Goal: Feedback & Contribution: Contribute content

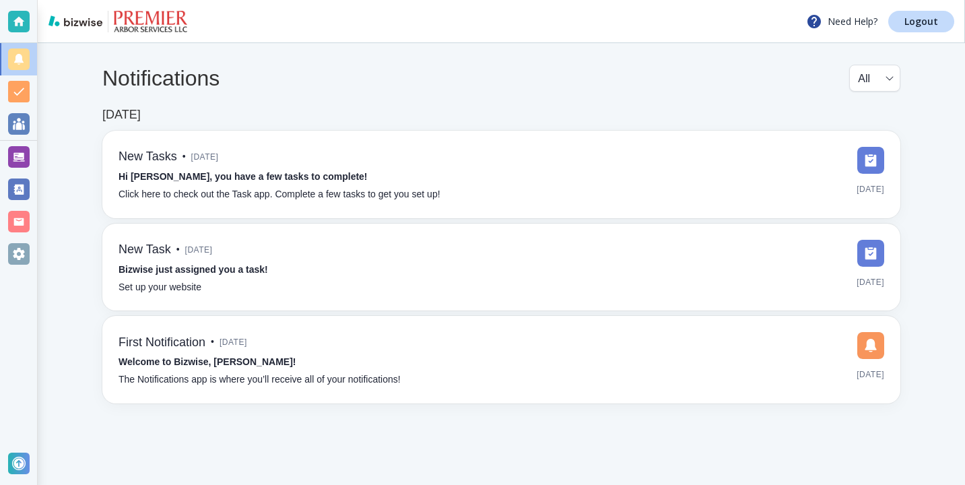
click at [34, 151] on div at bounding box center [18, 157] width 37 height 32
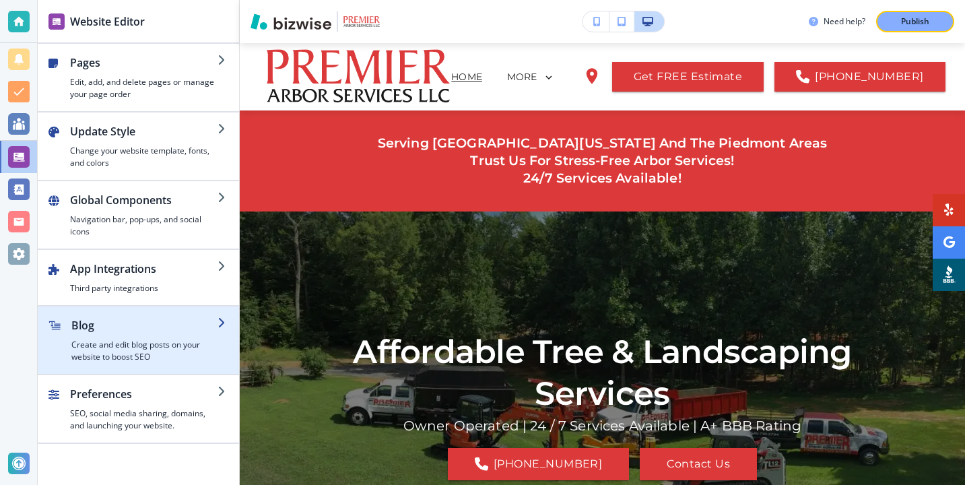
click at [170, 310] on div "button" at bounding box center [138, 311] width 201 height 11
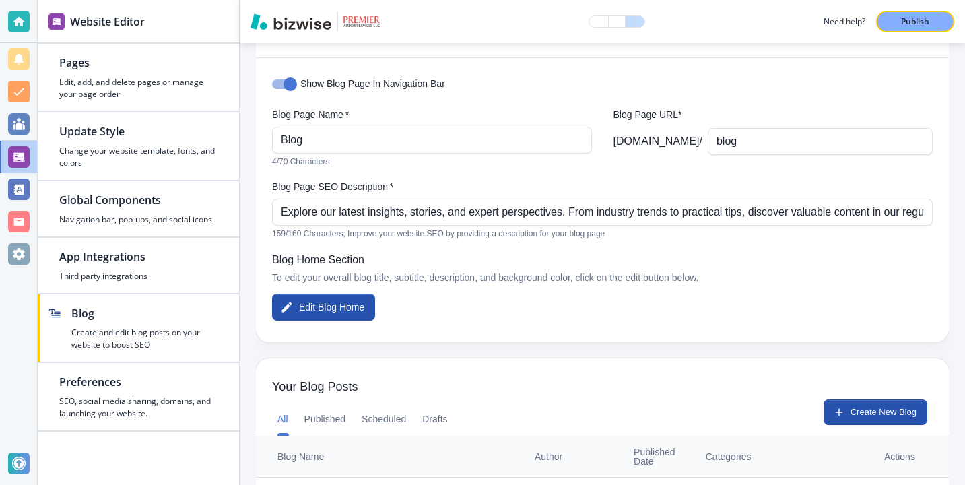
scroll to position [166, 0]
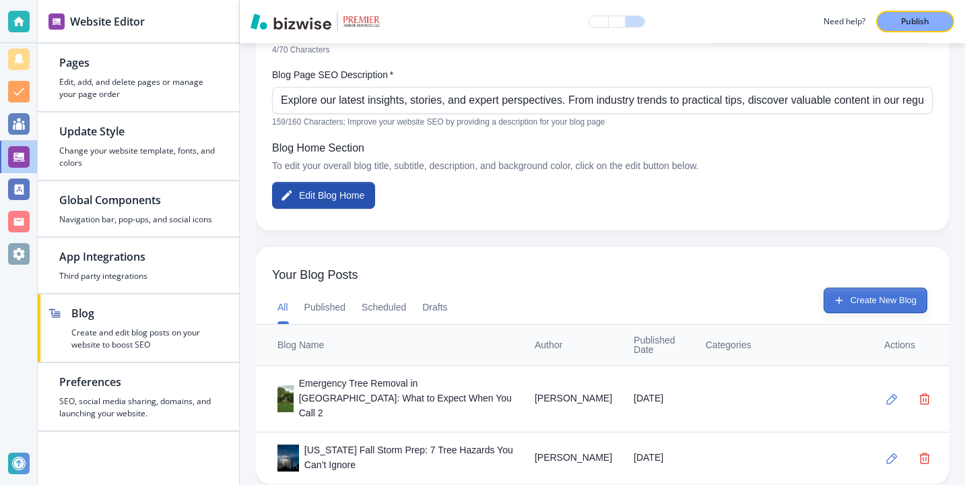
click at [826, 290] on button "Create New Blog" at bounding box center [876, 301] width 104 height 26
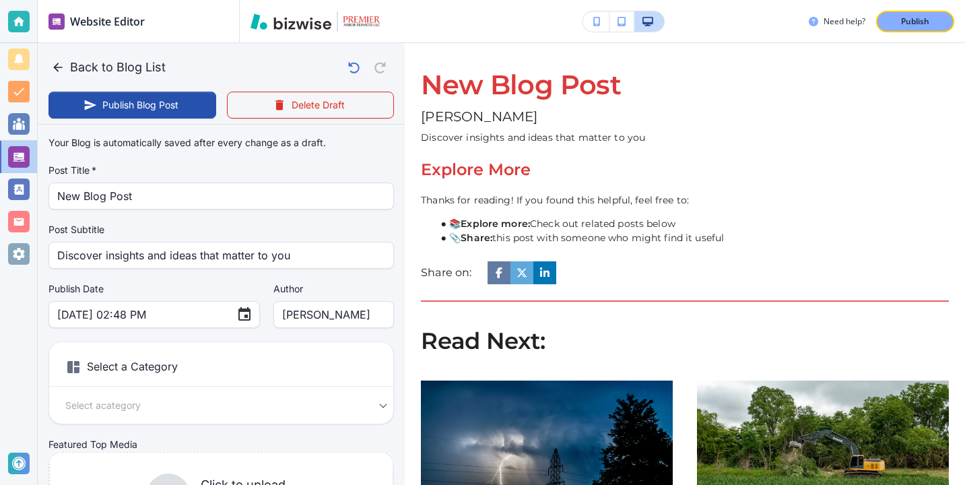
click at [273, 214] on div "Your Blog is automatically saved after every change as a draft. Post Title   * …" at bounding box center [220, 341] width 345 height 422
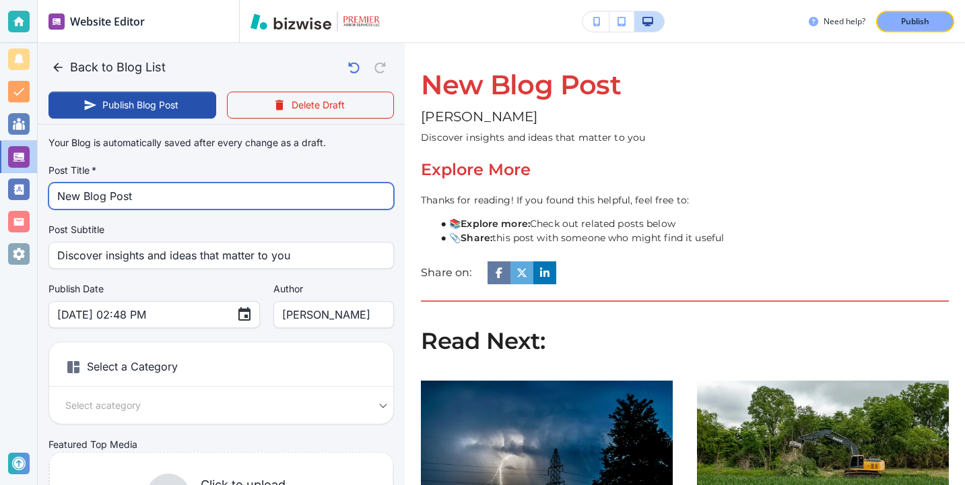
click at [271, 206] on input "New Blog Post" at bounding box center [221, 196] width 328 height 26
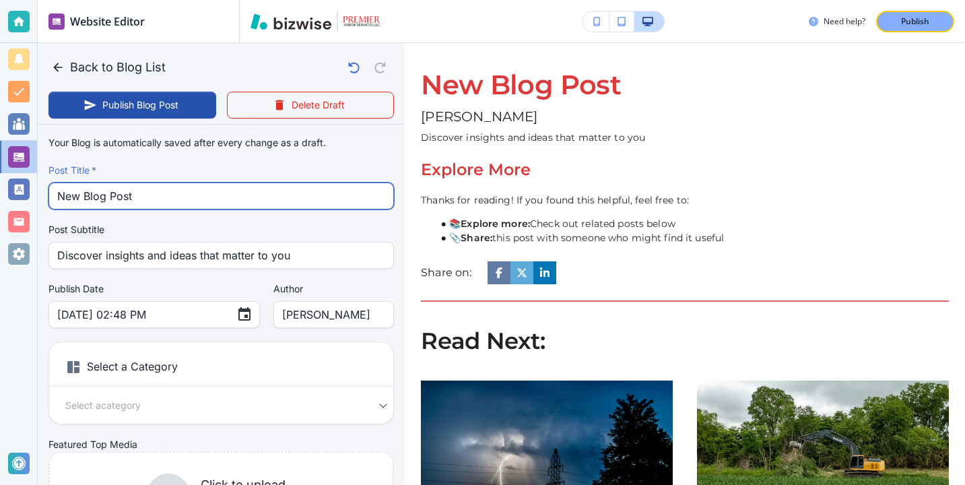
click at [271, 206] on input "New Blog Post" at bounding box center [221, 196] width 328 height 26
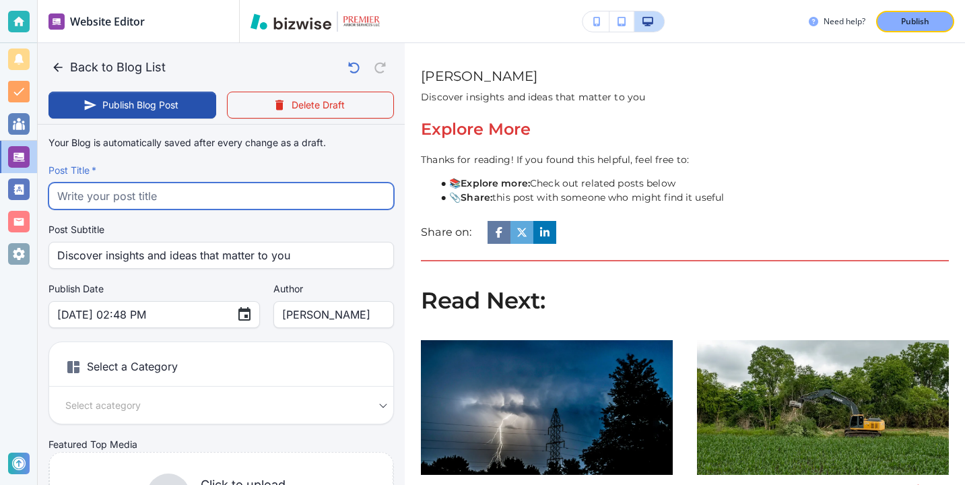
paste input "Best Time of Year to Remove a Tree in [US_STATE] (and How It Saves You Money)"
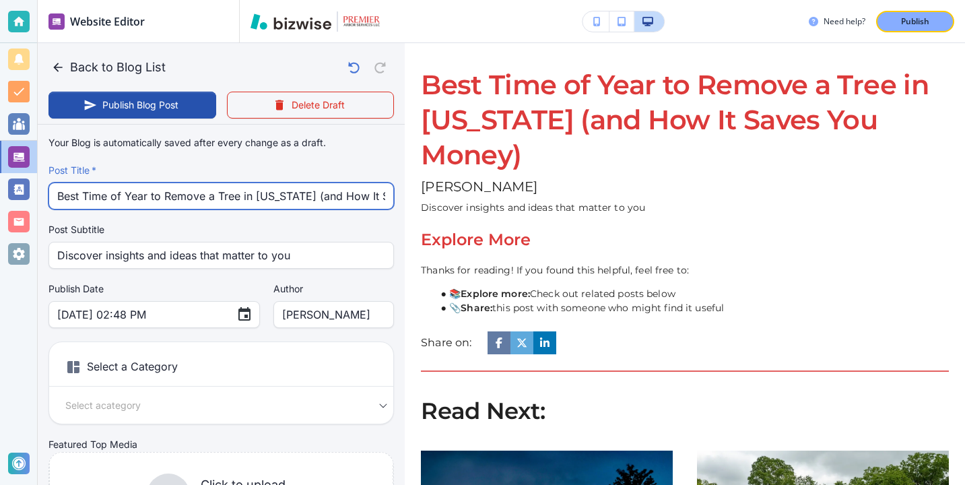
scroll to position [0, 66]
type input "Best Time of Year to Remove a Tree in [US_STATE] (and How It Saves You Money)"
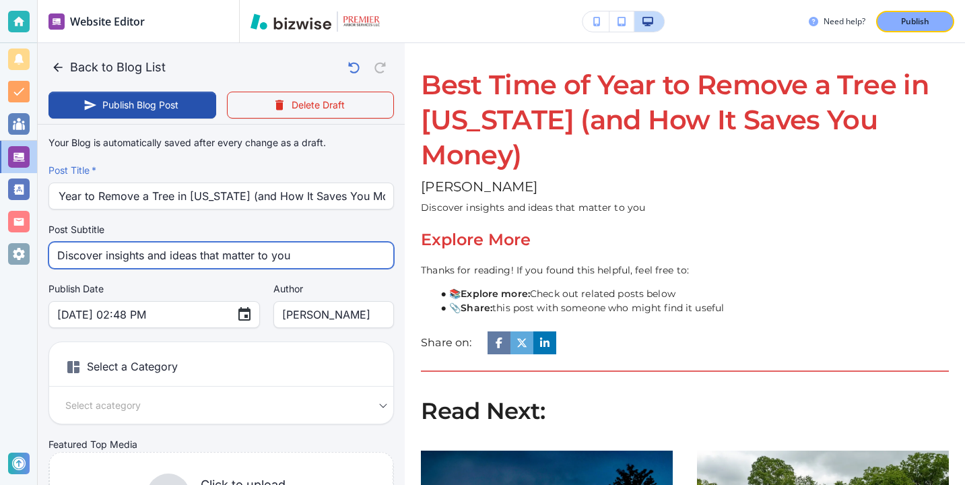
click at [292, 256] on input "Discover insights and ideas that matter to you" at bounding box center [221, 255] width 328 height 26
type input "[DATE] 02:49 PM"
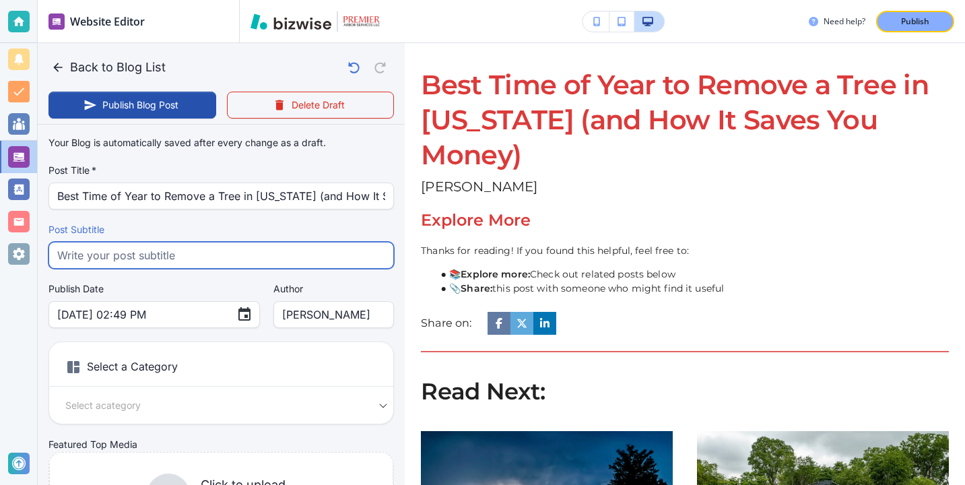
paste input "Learn the best time of year to remove a tree in [US_STATE] and how proper timin…"
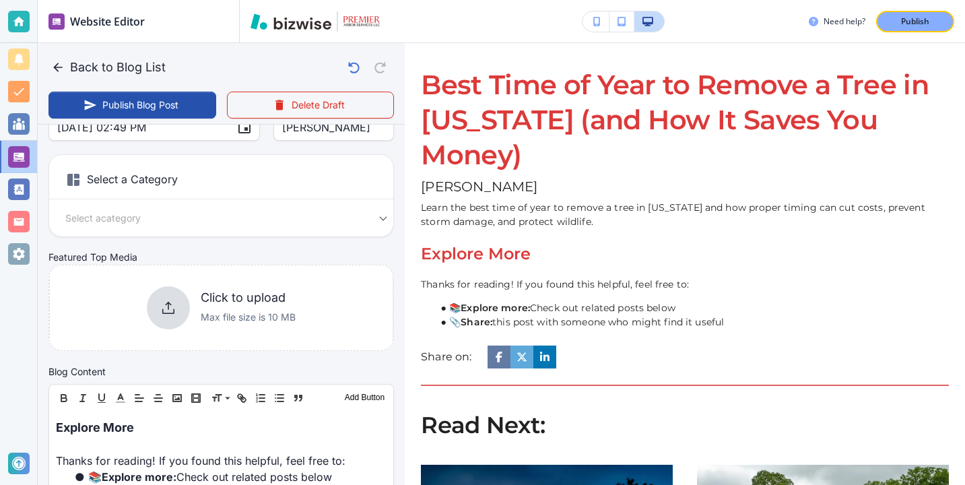
scroll to position [254, 0]
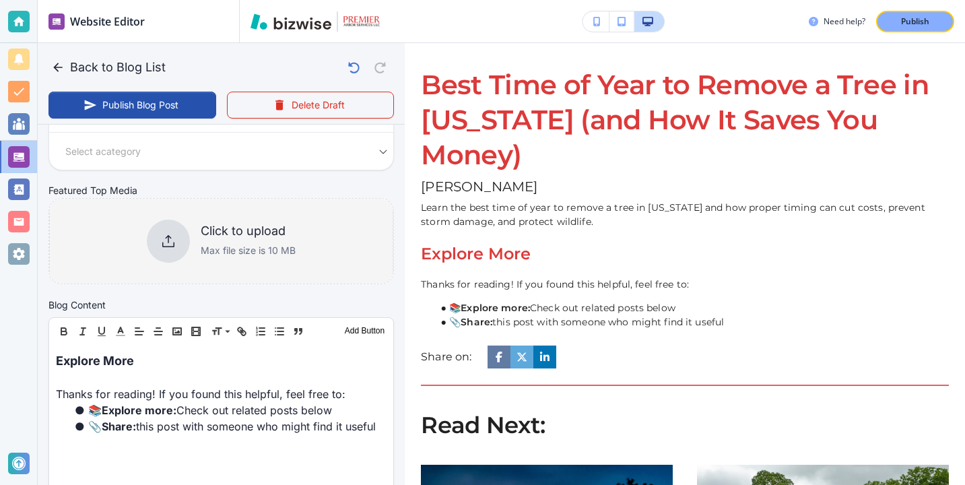
type input "Learn the best time of year to remove a tree in [US_STATE] and how proper timin…"
click at [243, 242] on div "Click to upload Max file size is 10 MB" at bounding box center [248, 241] width 95 height 35
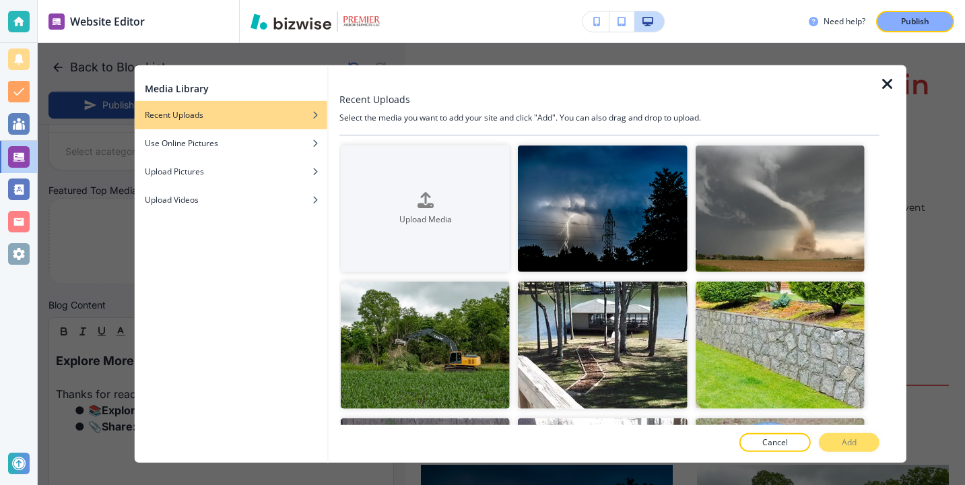
click at [97, 279] on div "Media Library Recent Uploads Use Online Pictures Upload Pictures Upload Videos …" at bounding box center [520, 264] width 965 height 442
click at [892, 73] on div at bounding box center [892, 263] width 27 height 397
click at [889, 79] on icon "button" at bounding box center [887, 84] width 16 height 16
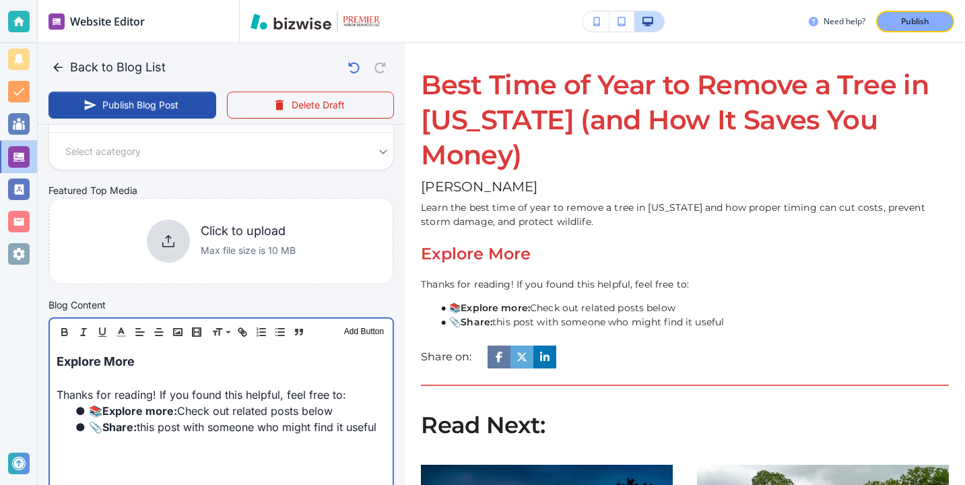
click at [261, 370] on p "Explore More" at bounding box center [221, 361] width 329 height 18
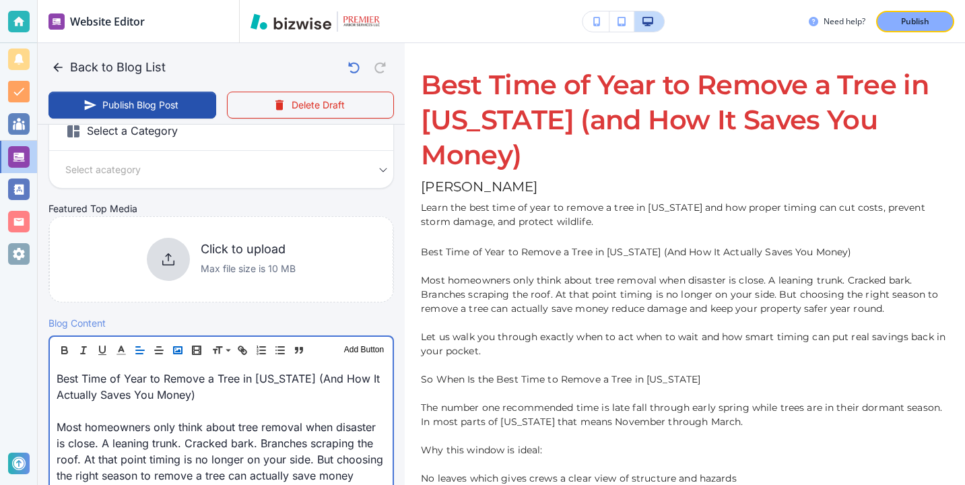
scroll to position [235, 0]
click at [103, 411] on p at bounding box center [221, 411] width 329 height 16
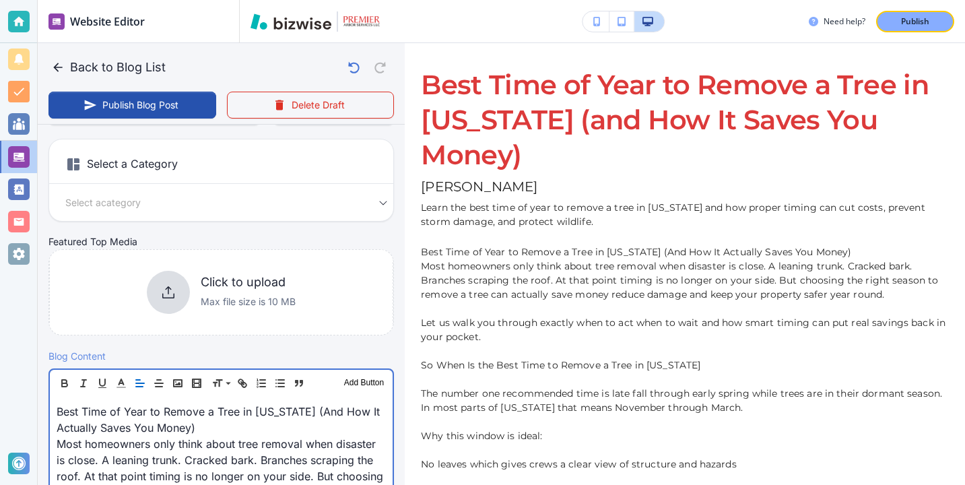
scroll to position [259, 0]
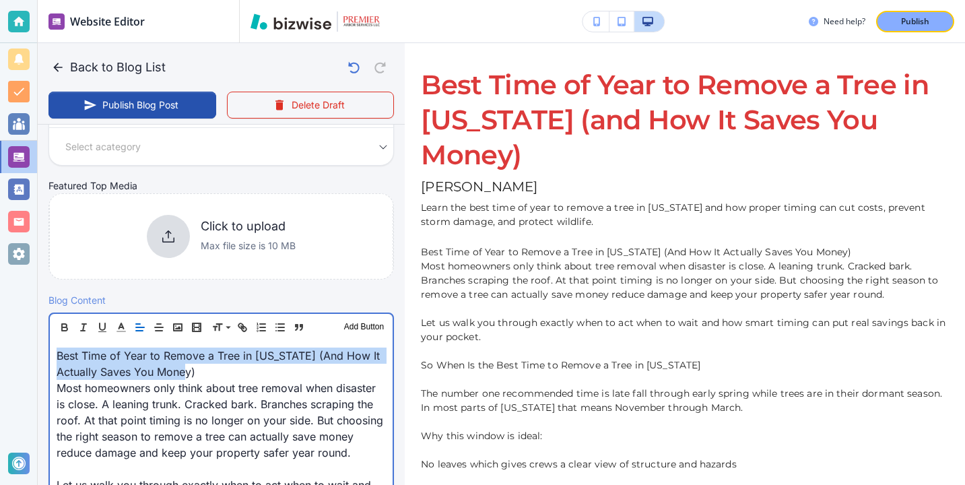
drag, startPoint x: 207, startPoint y: 374, endPoint x: 31, endPoint y: 358, distance: 177.2
click at [31, 358] on div "Website Editor Pages Edit, add, and delete pages or manage your page order Upda…" at bounding box center [482, 242] width 965 height 485
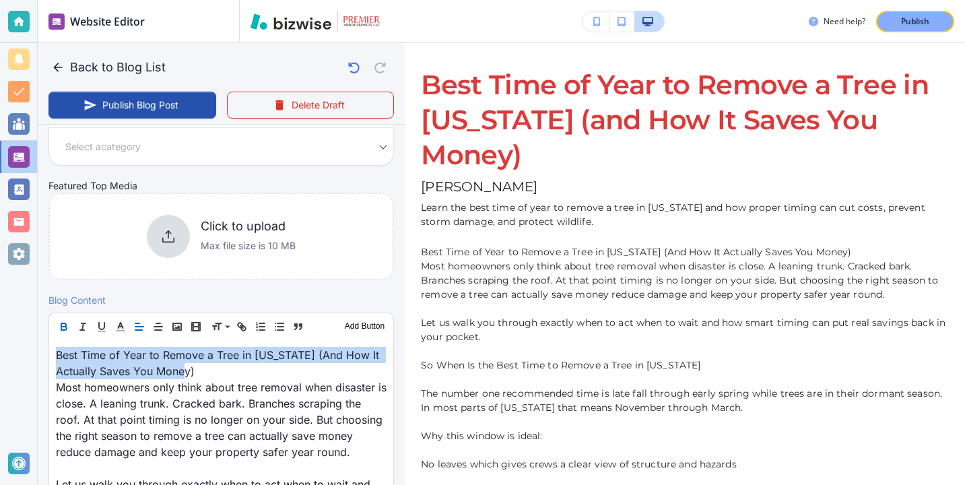
click at [66, 323] on icon "button" at bounding box center [64, 327] width 12 height 12
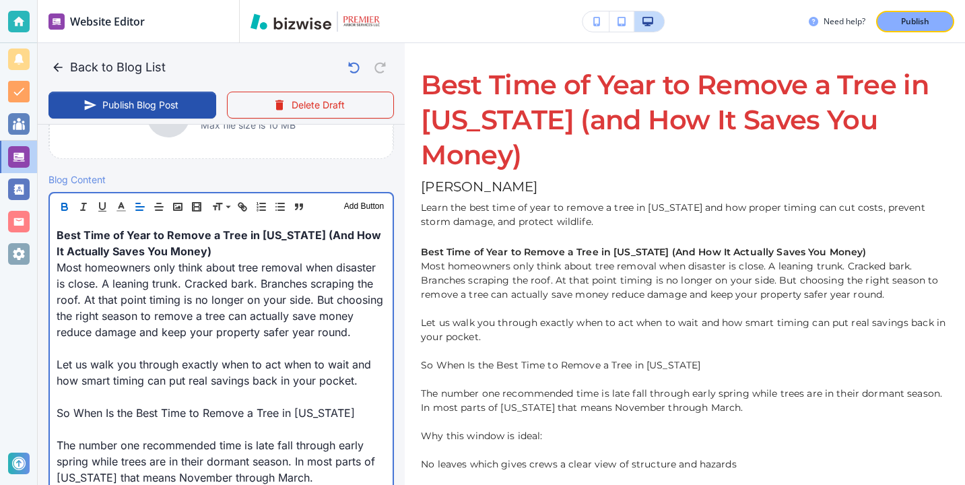
scroll to position [384, 0]
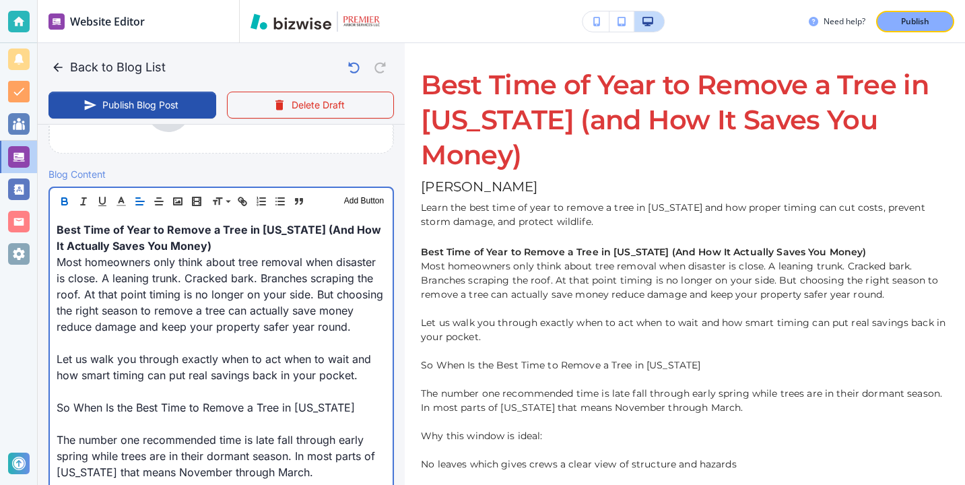
click at [72, 389] on p at bounding box center [221, 391] width 329 height 16
click at [72, 425] on p at bounding box center [221, 423] width 329 height 16
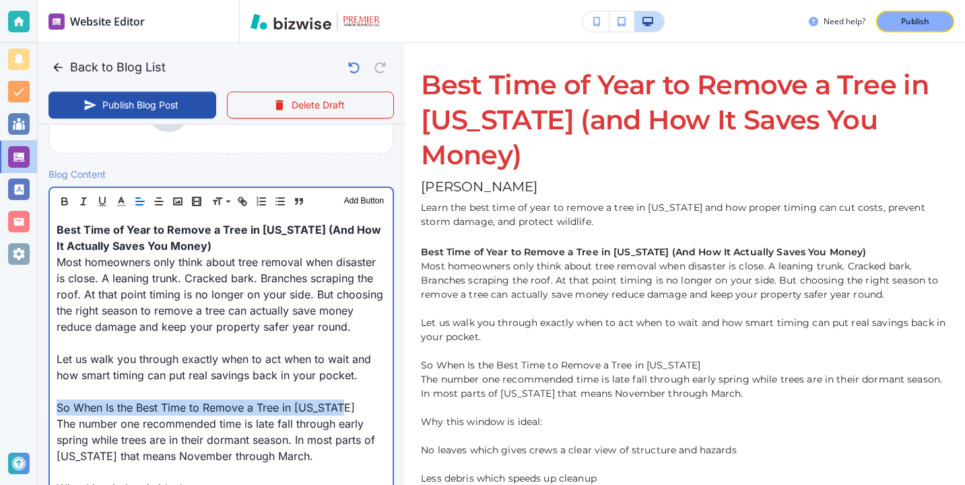
drag, startPoint x: 357, startPoint y: 414, endPoint x: 38, endPoint y: 414, distance: 318.5
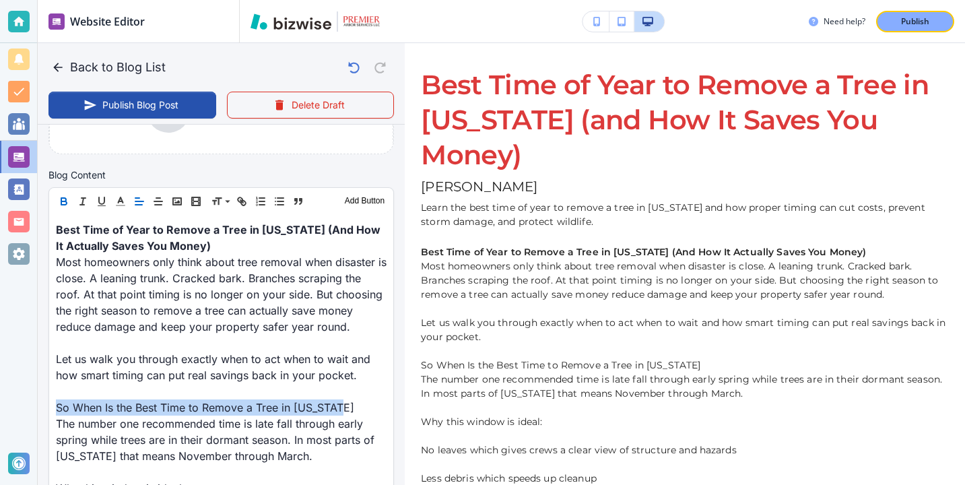
click at [66, 204] on icon "button" at bounding box center [63, 202] width 5 height 3
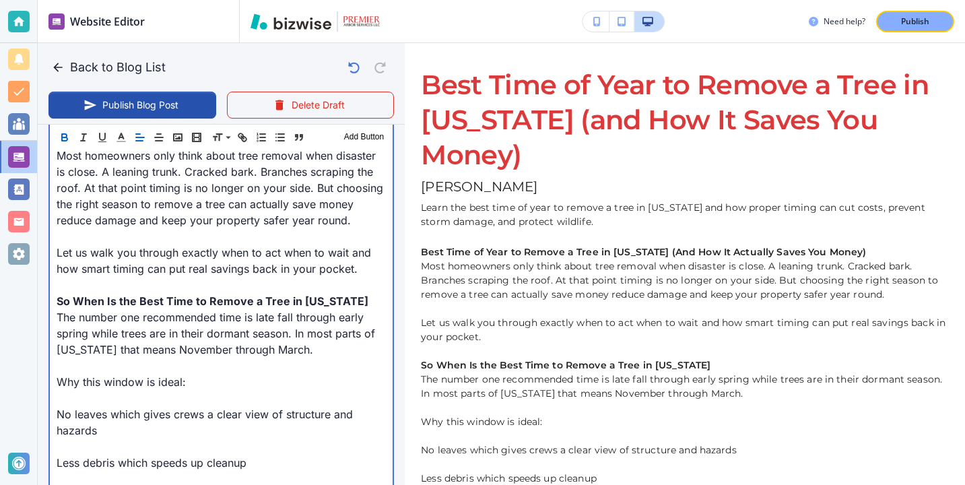
scroll to position [509, 0]
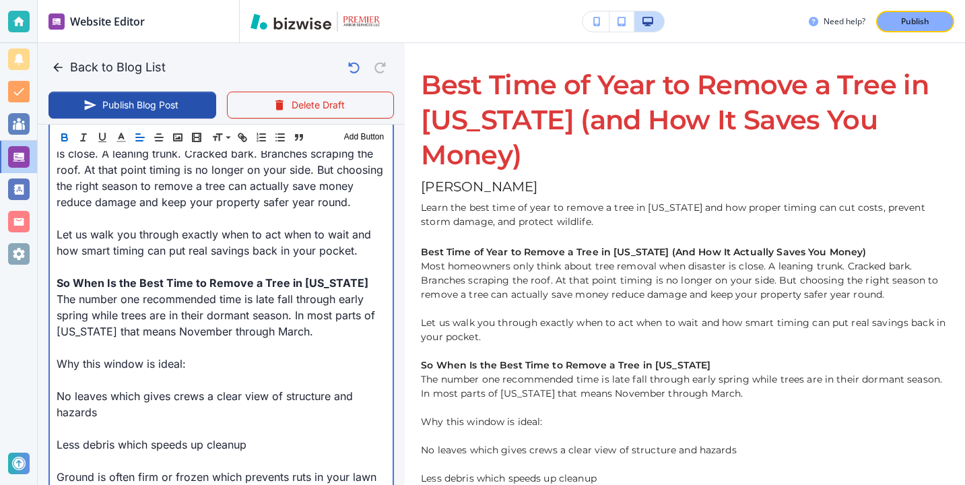
click at [153, 385] on p at bounding box center [221, 380] width 329 height 16
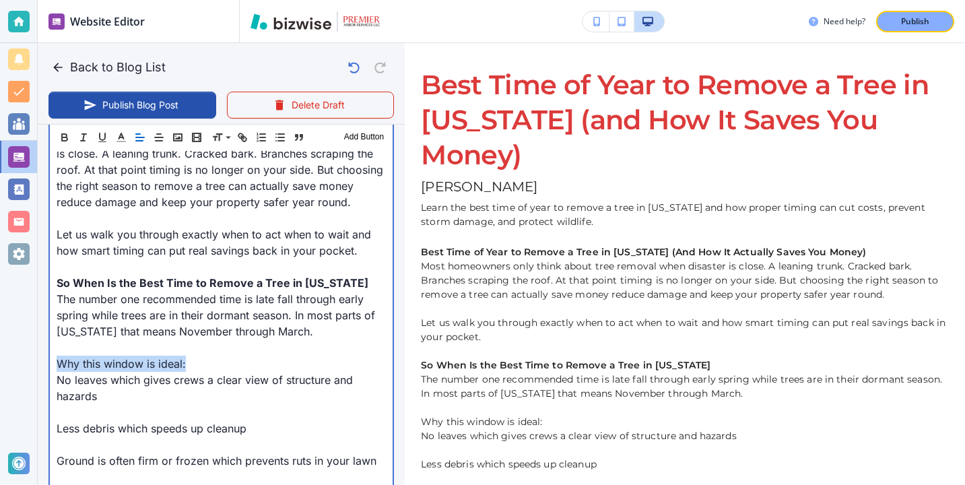
drag, startPoint x: 185, startPoint y: 369, endPoint x: 6, endPoint y: 364, distance: 179.2
click at [6, 364] on div "Website Editor Pages Edit, add, and delete pages or manage your page order Upda…" at bounding box center [482, 242] width 965 height 485
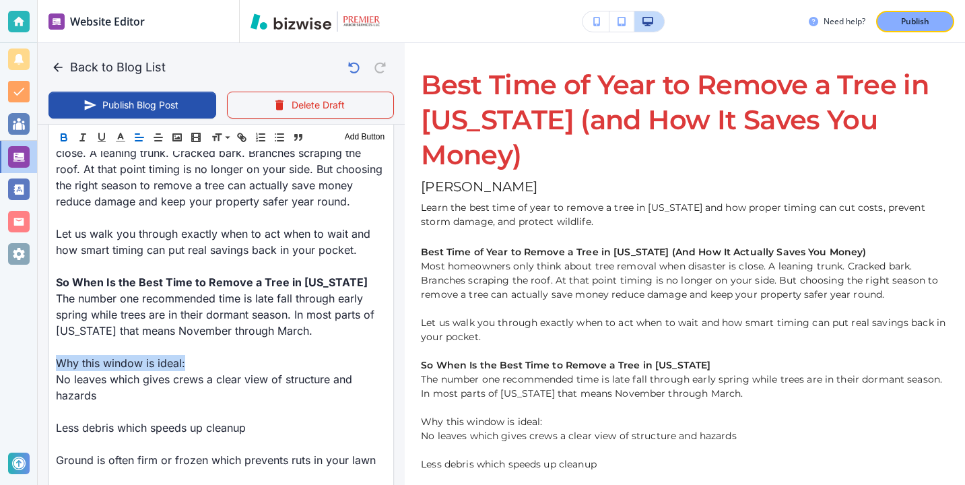
click at [63, 142] on icon "button" at bounding box center [64, 137] width 12 height 12
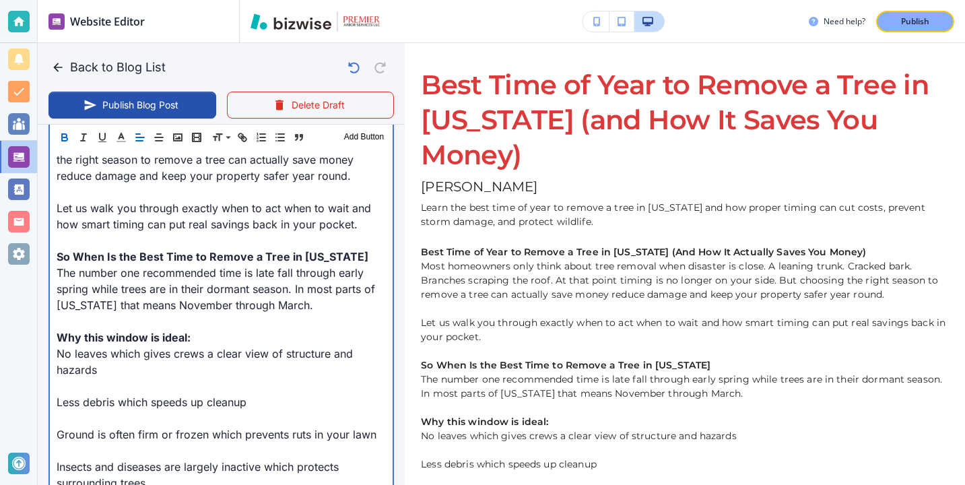
scroll to position [554, 0]
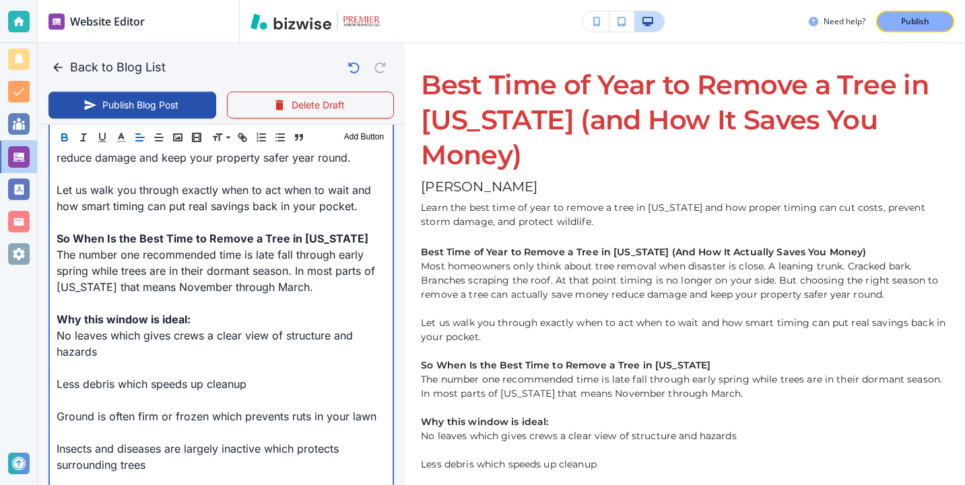
click at [83, 374] on p at bounding box center [221, 368] width 329 height 16
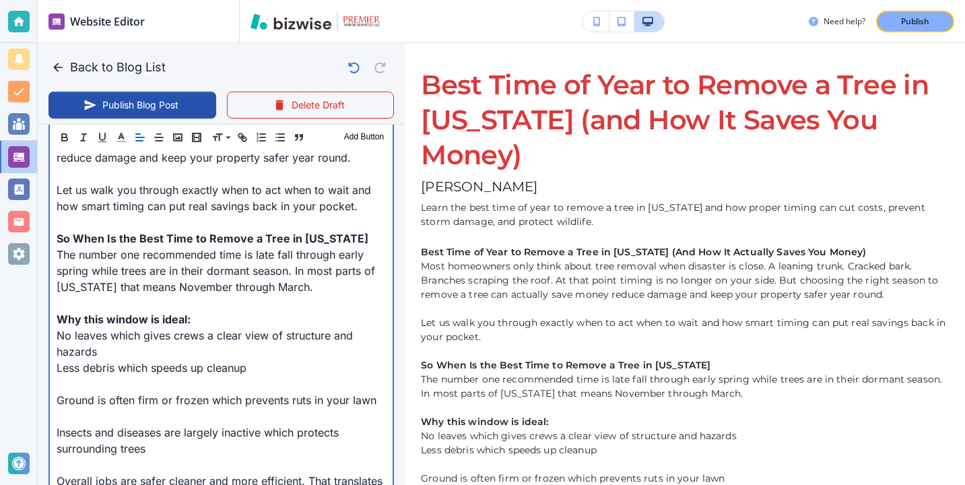
click at [76, 391] on p at bounding box center [221, 384] width 329 height 16
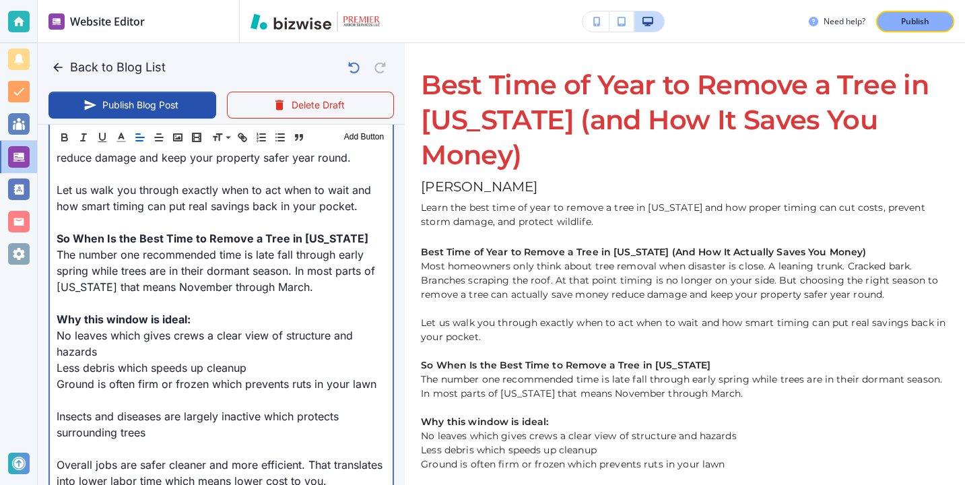
click at [83, 401] on p at bounding box center [221, 400] width 329 height 16
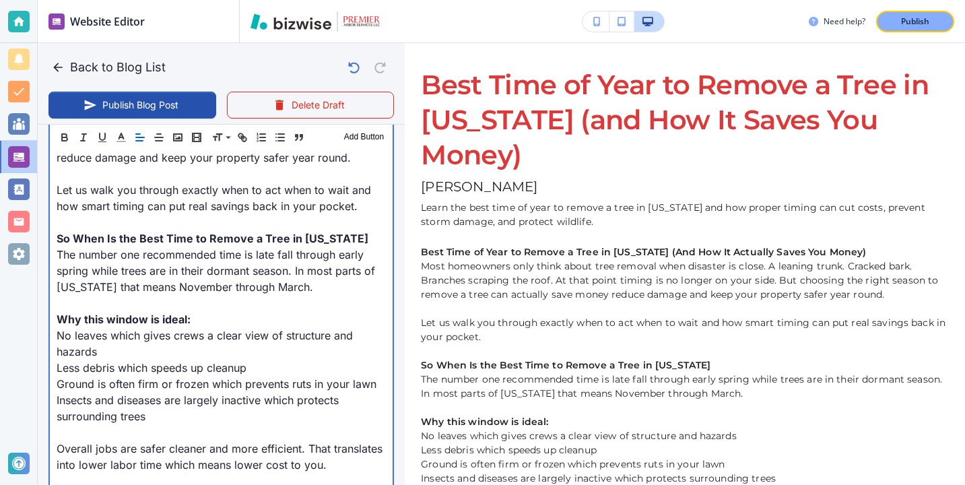
click at [97, 437] on p at bounding box center [221, 432] width 329 height 16
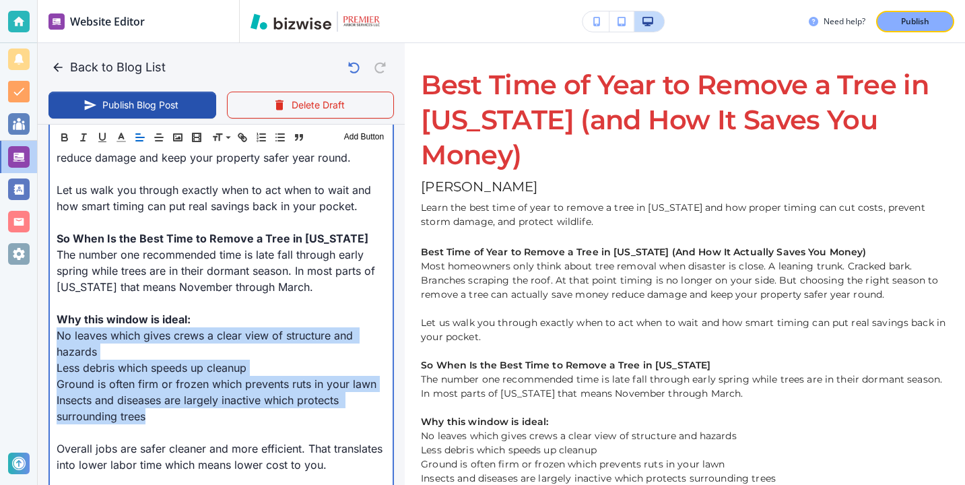
drag, startPoint x: 155, startPoint y: 422, endPoint x: 35, endPoint y: 332, distance: 149.6
click at [35, 331] on div "Website Editor Pages Edit, add, and delete pages or manage your page order Upda…" at bounding box center [482, 242] width 965 height 485
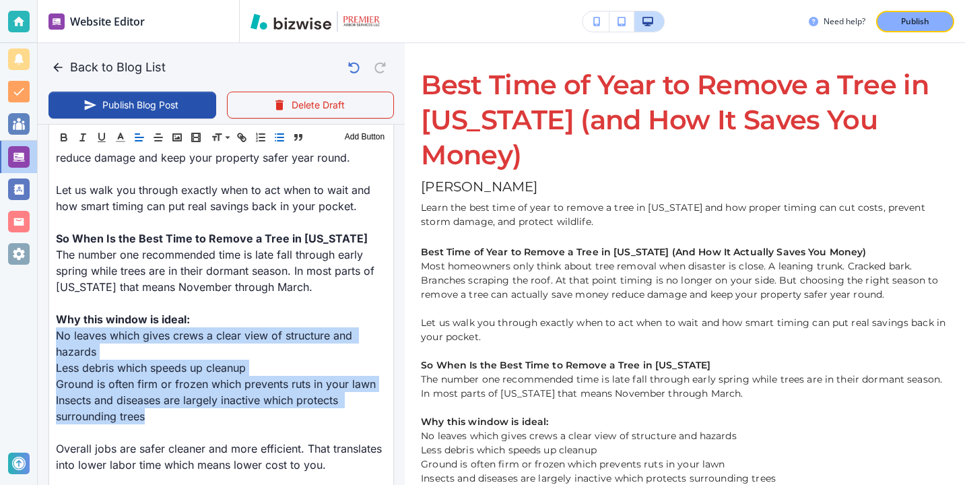
click at [281, 131] on icon "button" at bounding box center [279, 137] width 12 height 12
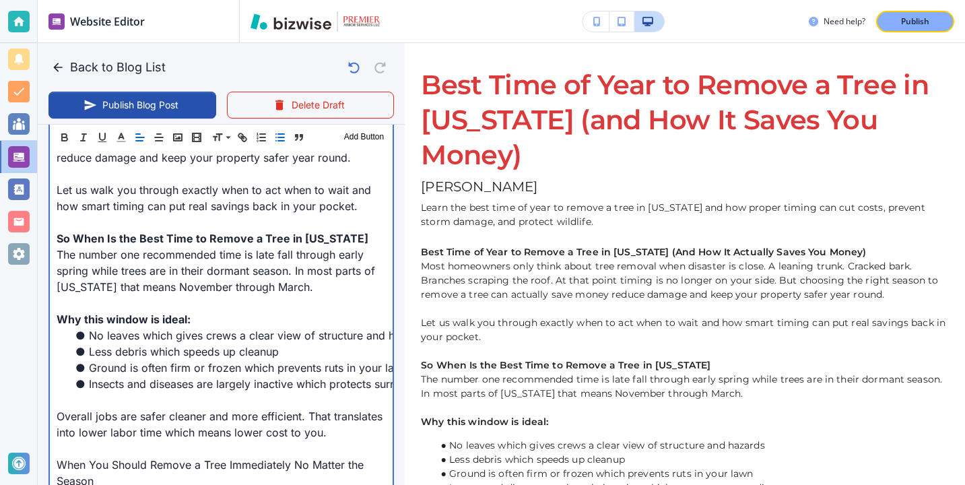
click at [86, 408] on p "Overall jobs are safer cleaner and more efficient. That translates into lower l…" at bounding box center [221, 424] width 329 height 32
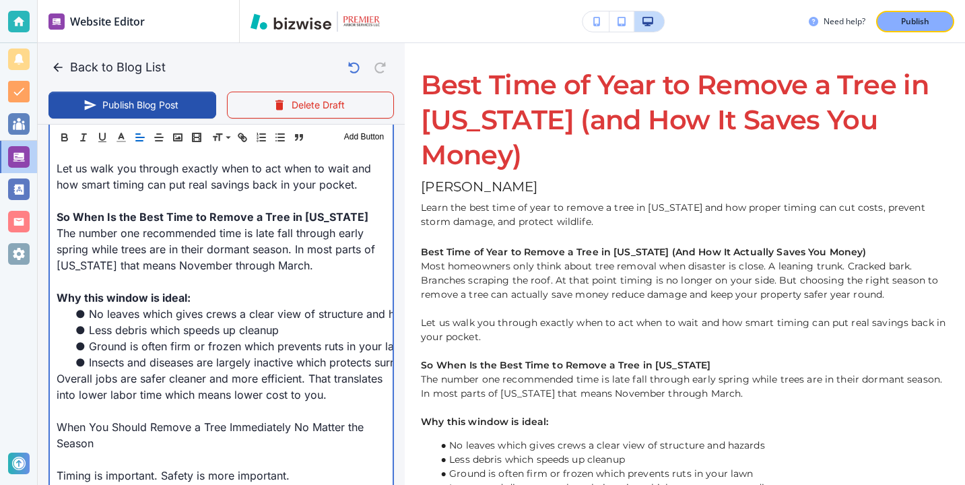
scroll to position [599, 0]
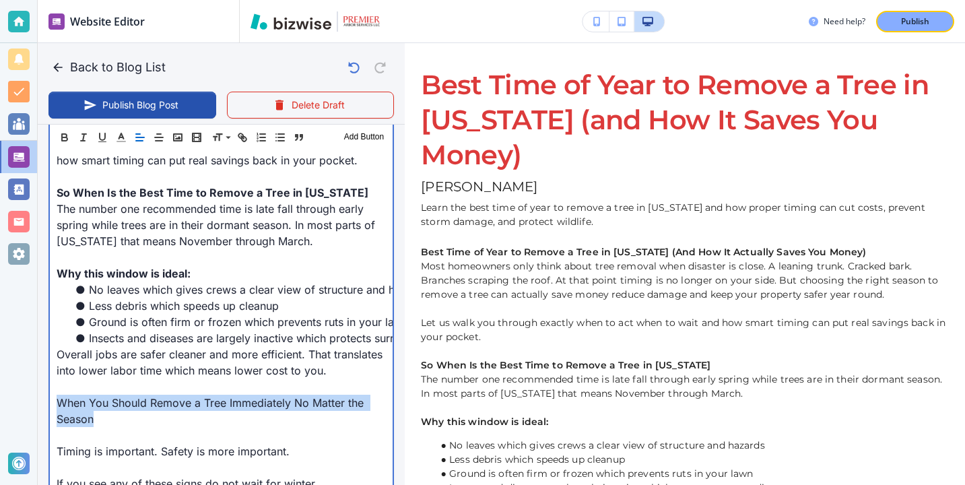
drag, startPoint x: 269, startPoint y: 425, endPoint x: 47, endPoint y: 407, distance: 222.9
click at [47, 407] on div "Blog Content Header 1 Header 2 Header 3 Body Text Add Button Best Time of Year …" at bounding box center [221, 417] width 367 height 930
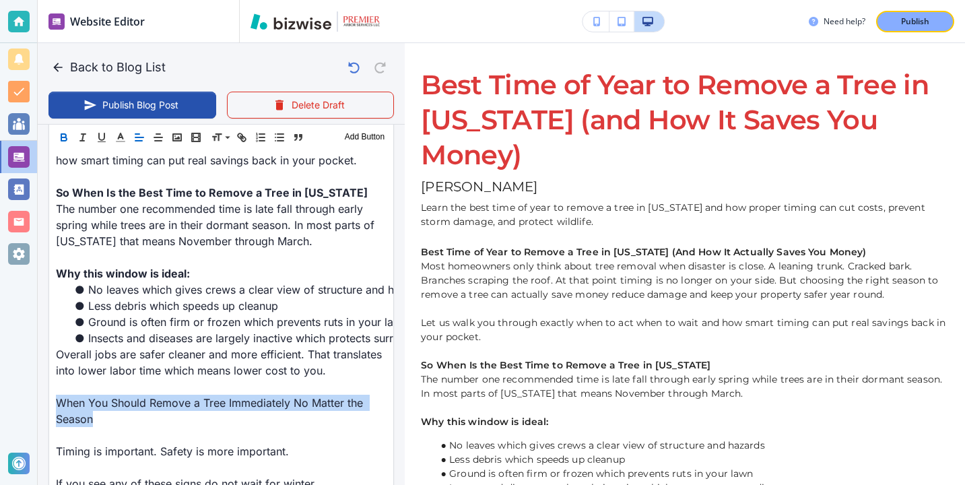
click at [62, 139] on icon "button" at bounding box center [64, 137] width 12 height 12
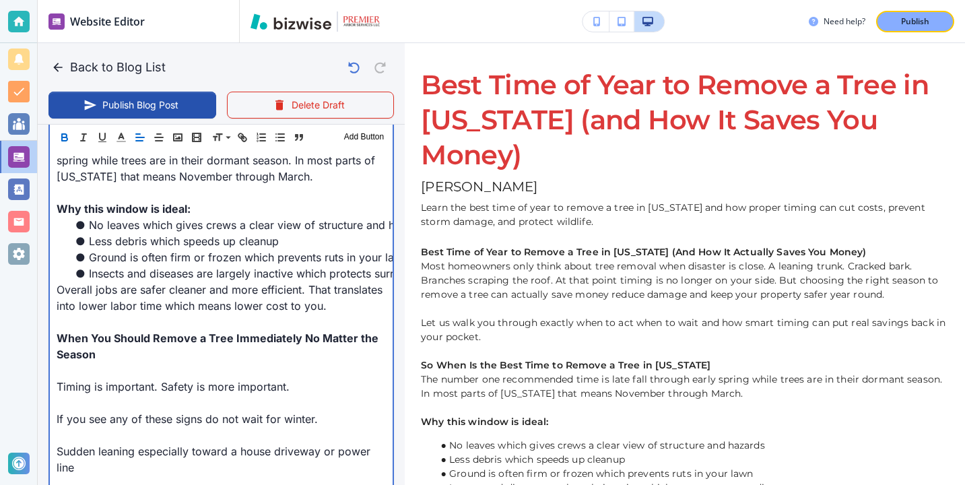
scroll to position [689, 0]
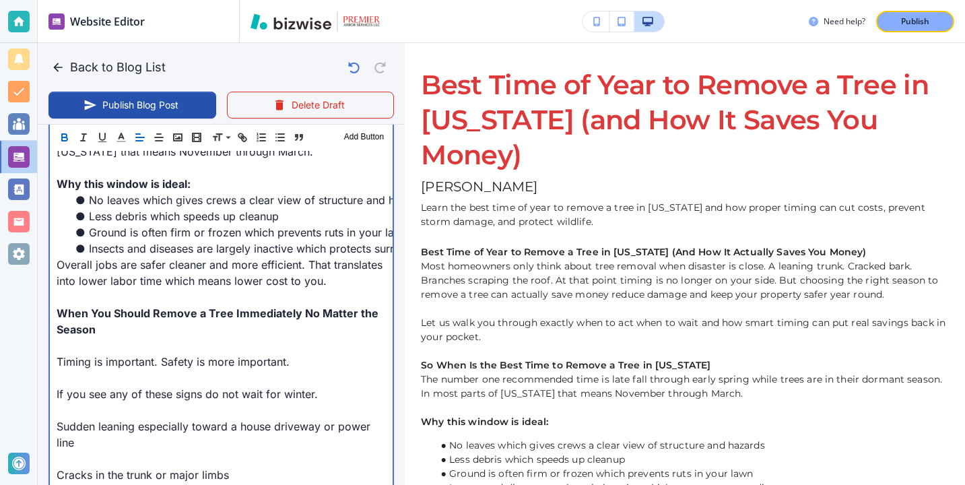
click at [106, 375] on p at bounding box center [221, 378] width 329 height 16
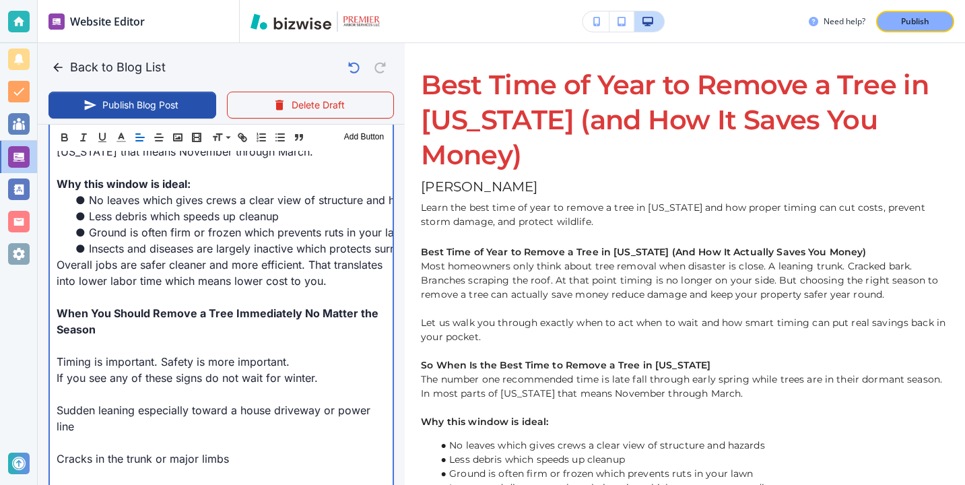
scroll to position [702, 0]
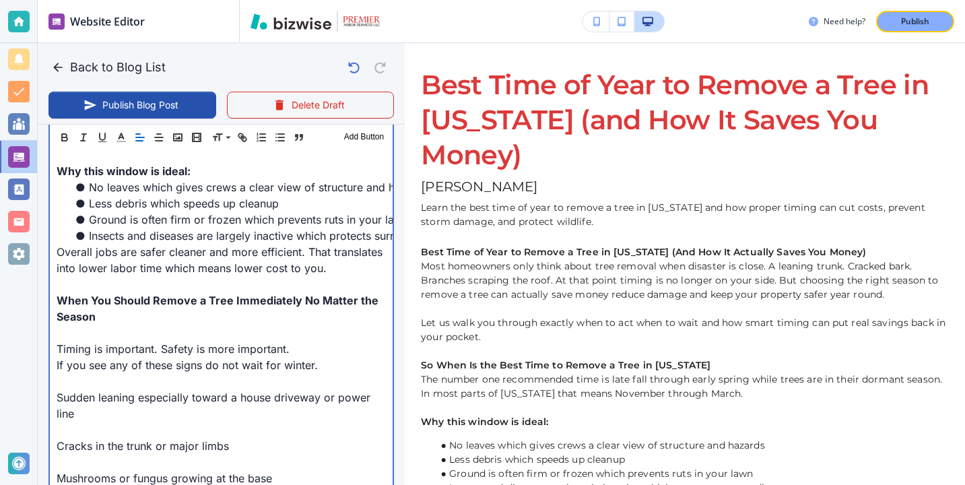
click at [89, 436] on p at bounding box center [221, 430] width 329 height 16
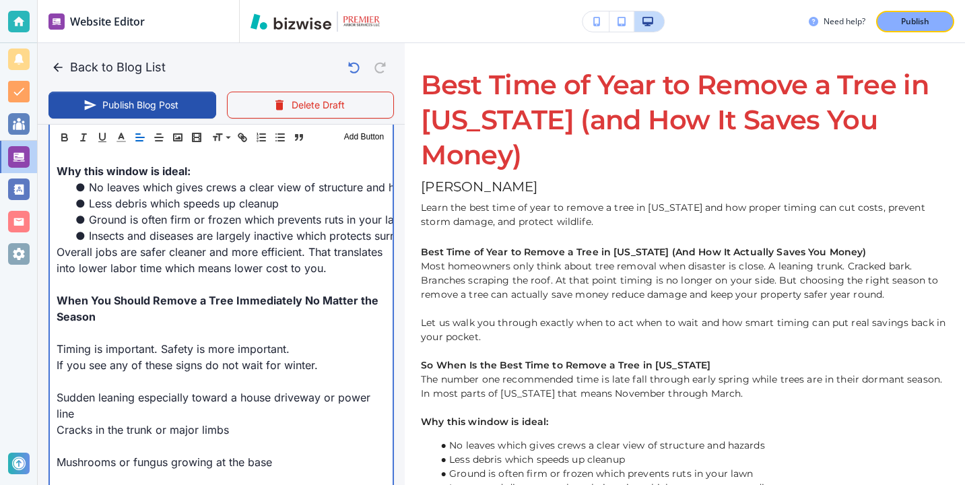
click at [77, 446] on p at bounding box center [221, 446] width 329 height 16
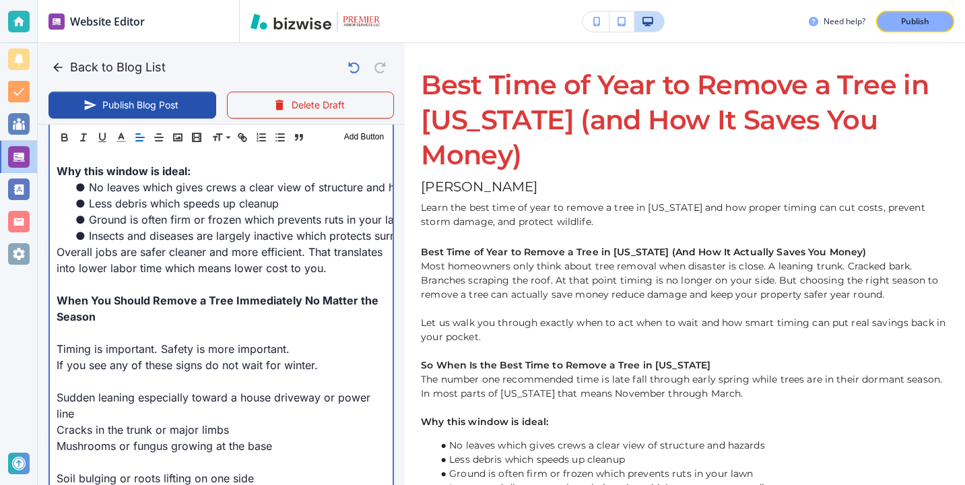
scroll to position [815, 0]
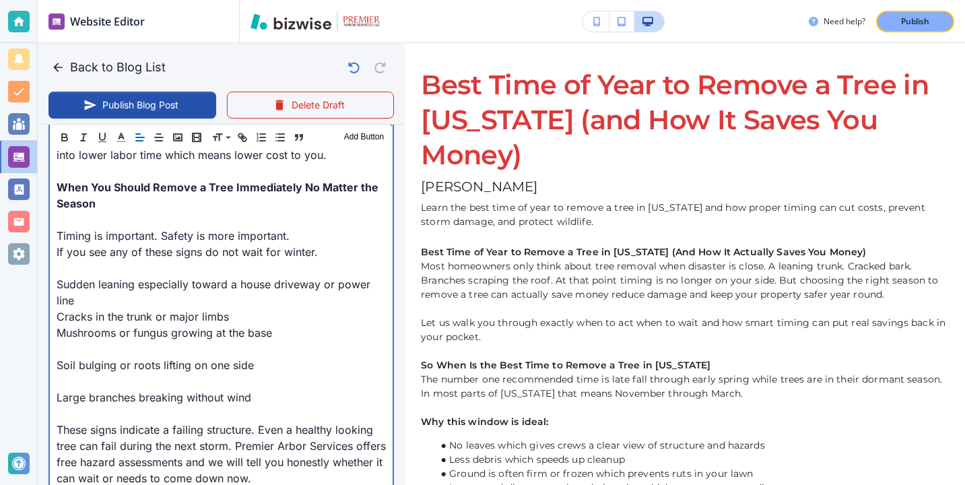
click at [69, 350] on p at bounding box center [221, 349] width 329 height 16
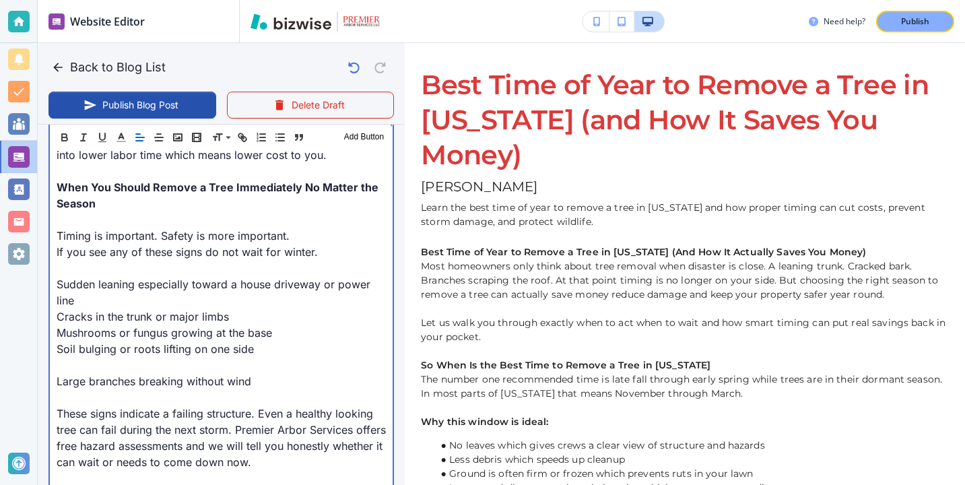
click at [68, 362] on p at bounding box center [221, 365] width 329 height 16
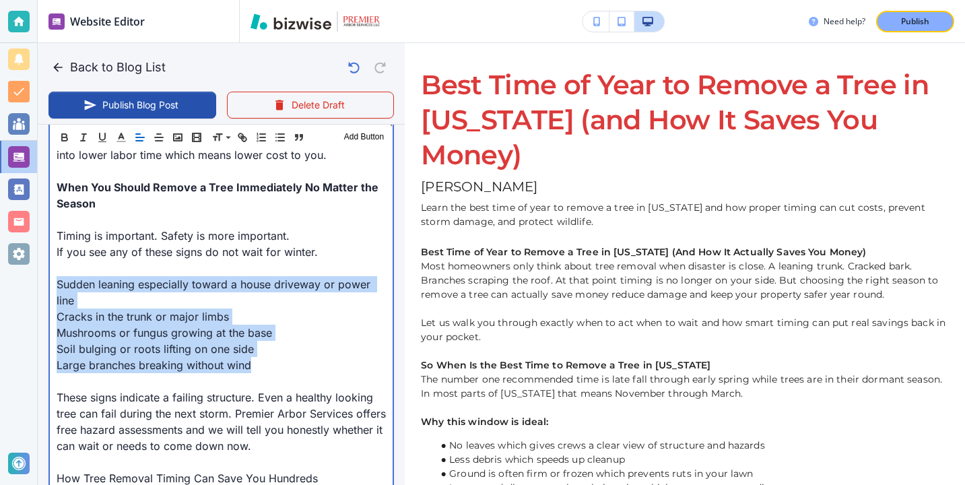
drag, startPoint x: 257, startPoint y: 370, endPoint x: 43, endPoint y: 279, distance: 232.6
click at [43, 279] on div "Blog Content Header 1 Header 2 Header 3 Body Text Add Button Best Time of Year …" at bounding box center [221, 161] width 367 height 849
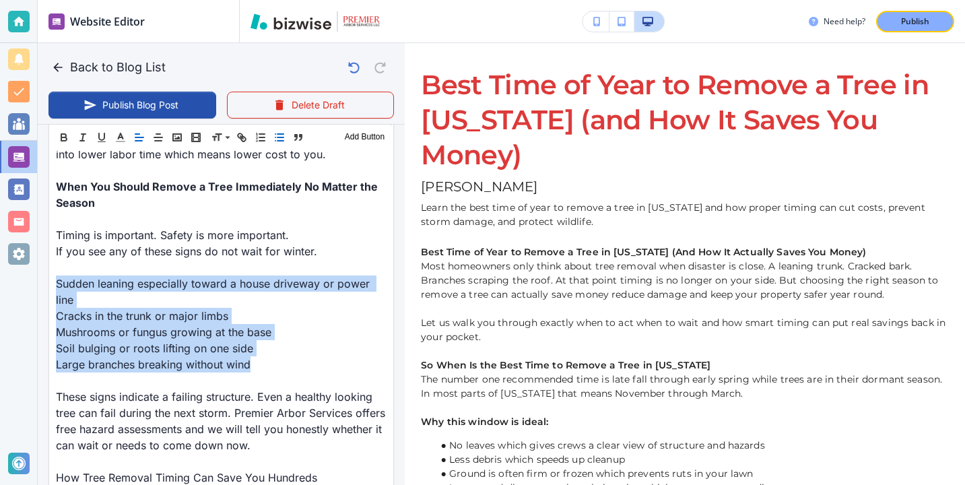
click at [276, 138] on icon "button" at bounding box center [279, 137] width 12 height 12
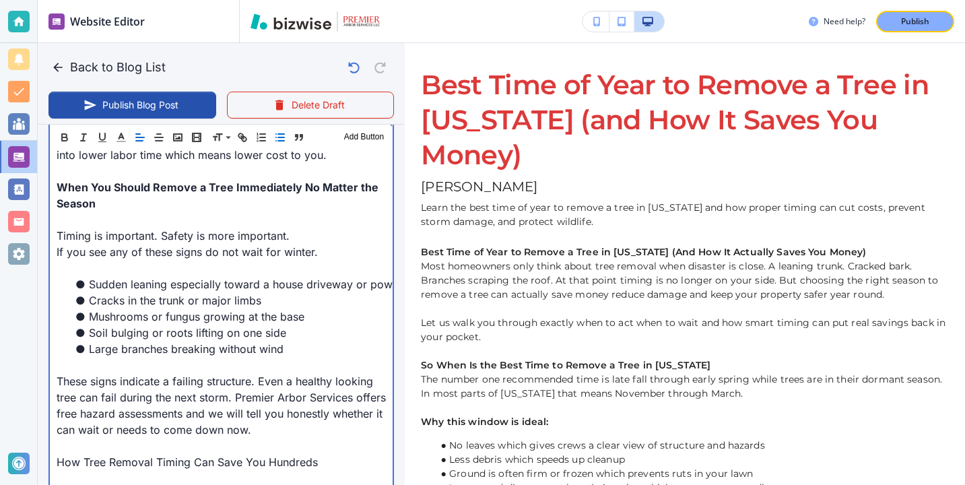
click at [102, 354] on li "Large branches breaking without wind" at bounding box center [229, 349] width 313 height 16
click at [102, 362] on p at bounding box center [221, 365] width 329 height 16
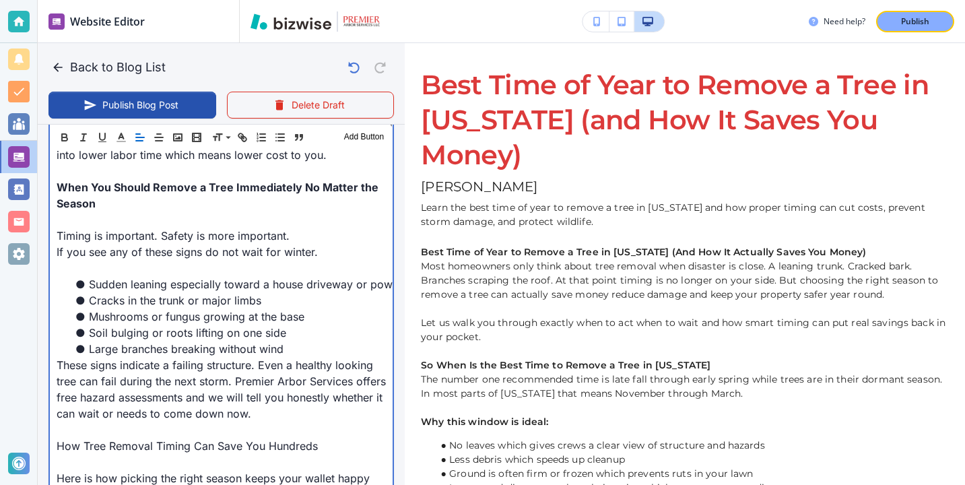
click at [93, 263] on p at bounding box center [221, 268] width 329 height 16
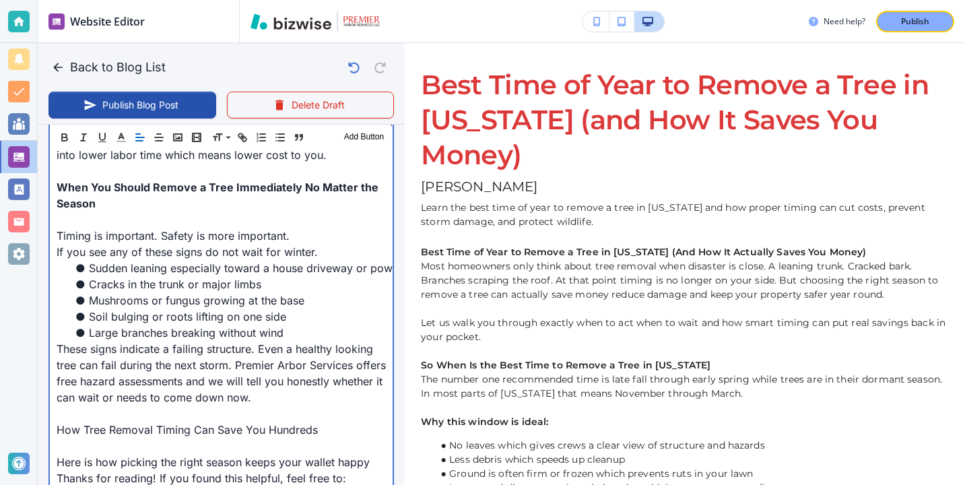
click at [108, 420] on p at bounding box center [221, 413] width 329 height 16
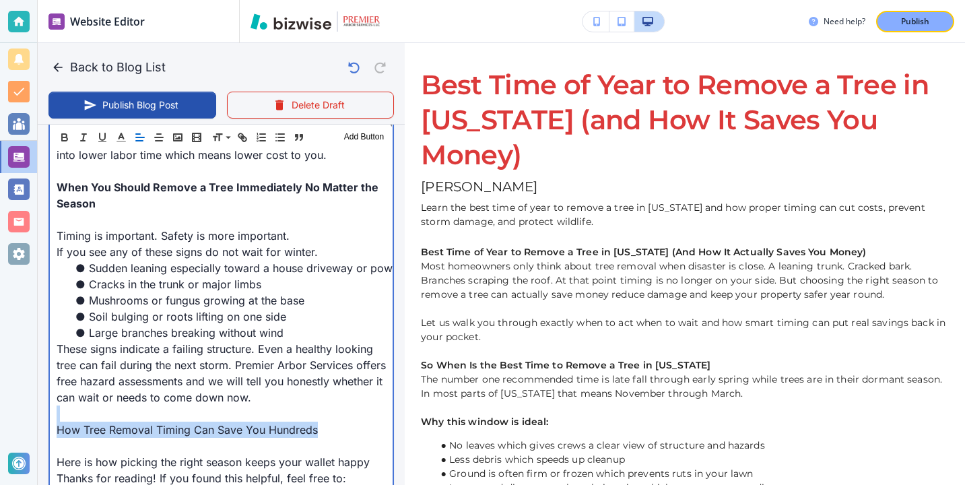
drag, startPoint x: 318, startPoint y: 428, endPoint x: 3, endPoint y: 405, distance: 316.0
click at [5, 407] on div "Website Editor Pages Edit, add, and delete pages or manage your page order Upda…" at bounding box center [482, 242] width 965 height 485
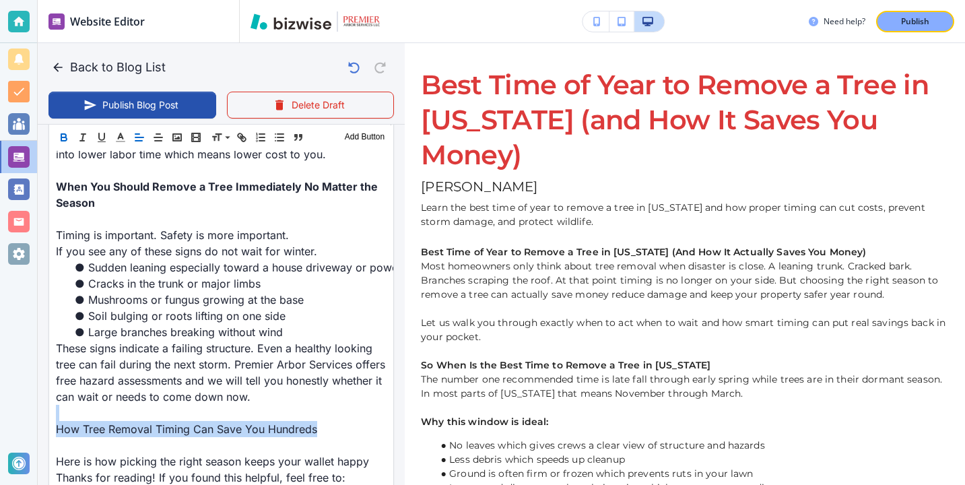
click at [66, 131] on icon "button" at bounding box center [64, 137] width 12 height 12
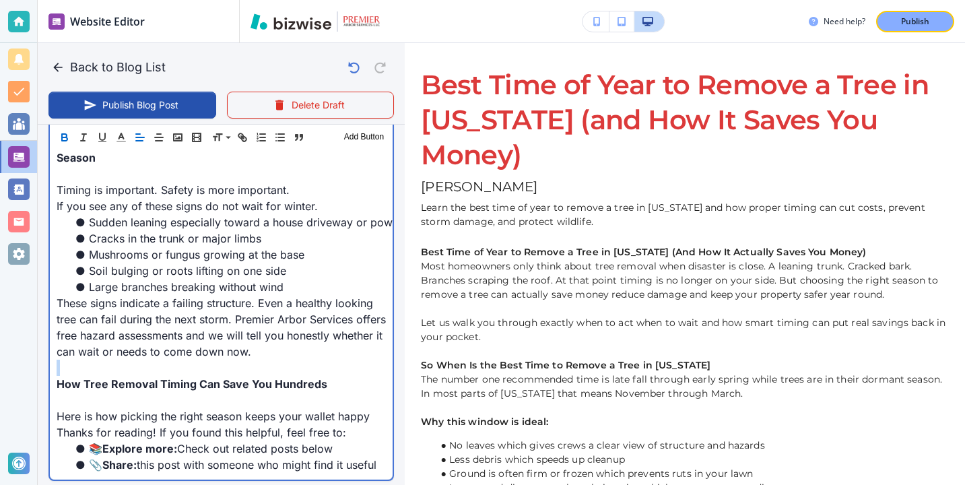
scroll to position [901, 0]
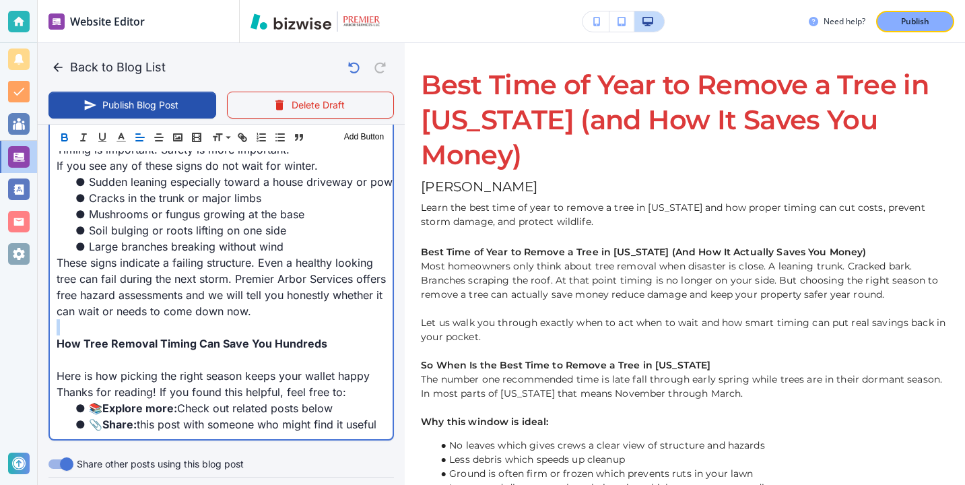
click at [88, 345] on strong "How Tree Removal Timing Can Save You Hundreds" at bounding box center [192, 343] width 271 height 13
click at [88, 333] on p at bounding box center [221, 327] width 329 height 16
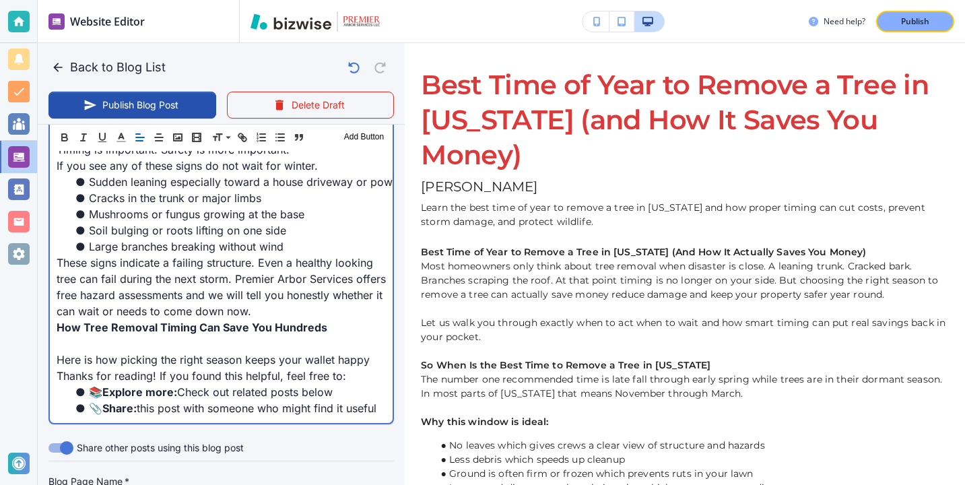
click at [83, 363] on p "Here is how picking the right season keeps your wallet happy" at bounding box center [221, 359] width 329 height 16
click at [83, 290] on p "These signs indicate a failing structure. Even a healthy looking tree can fail …" at bounding box center [221, 287] width 329 height 65
click at [83, 338] on p at bounding box center [221, 343] width 329 height 16
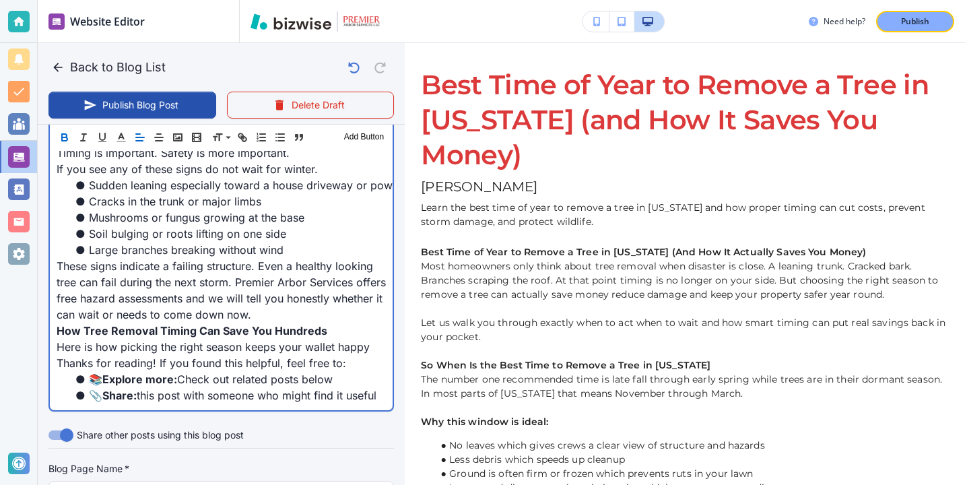
scroll to position [894, 0]
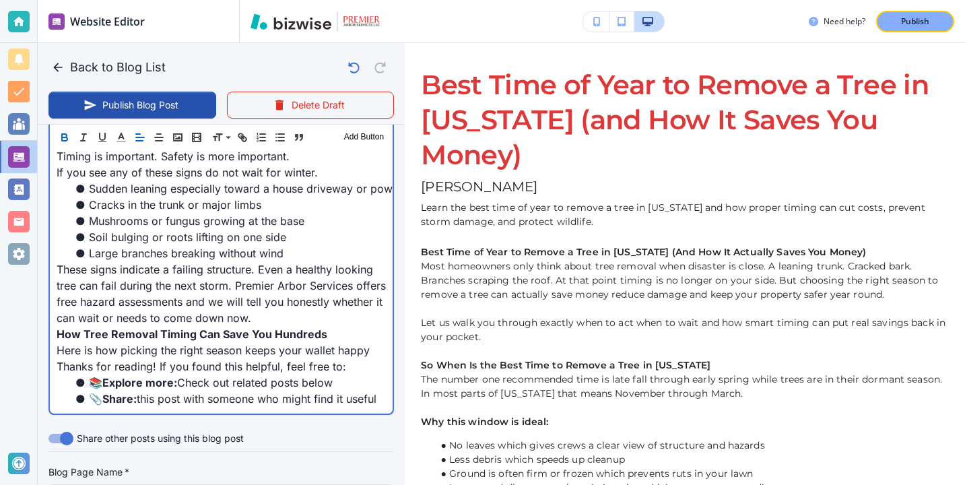
drag, startPoint x: 323, startPoint y: 339, endPoint x: 327, endPoint y: 327, distance: 13.0
click at [327, 327] on p "How Tree Removal Timing Can Save You Hundreds" at bounding box center [221, 334] width 329 height 16
click at [374, 357] on p "Here is how picking the right season keeps your wallet happy" at bounding box center [221, 350] width 329 height 16
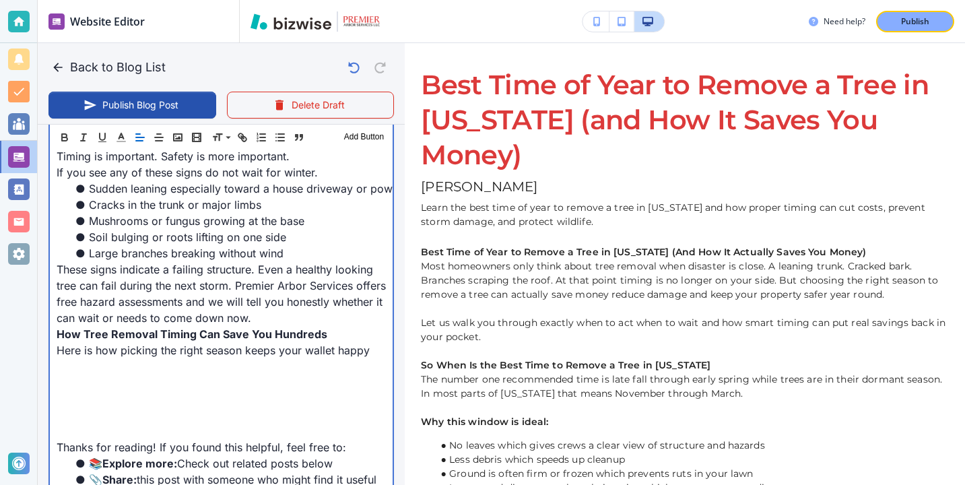
click at [112, 405] on p at bounding box center [221, 399] width 329 height 16
click at [112, 351] on p "Here is how picking the right season keeps your wallet happy" at bounding box center [221, 350] width 329 height 16
click at [102, 380] on p at bounding box center [221, 382] width 329 height 16
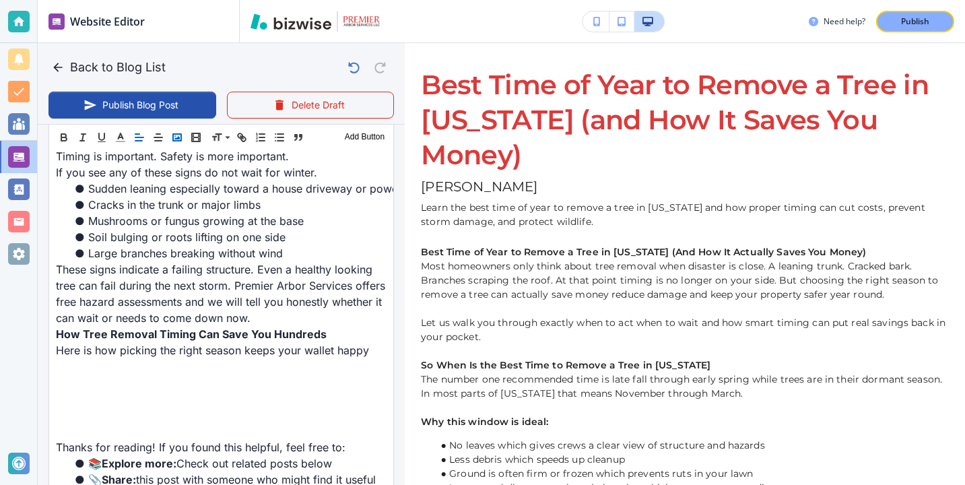
click at [175, 137] on icon "button" at bounding box center [177, 137] width 12 height 12
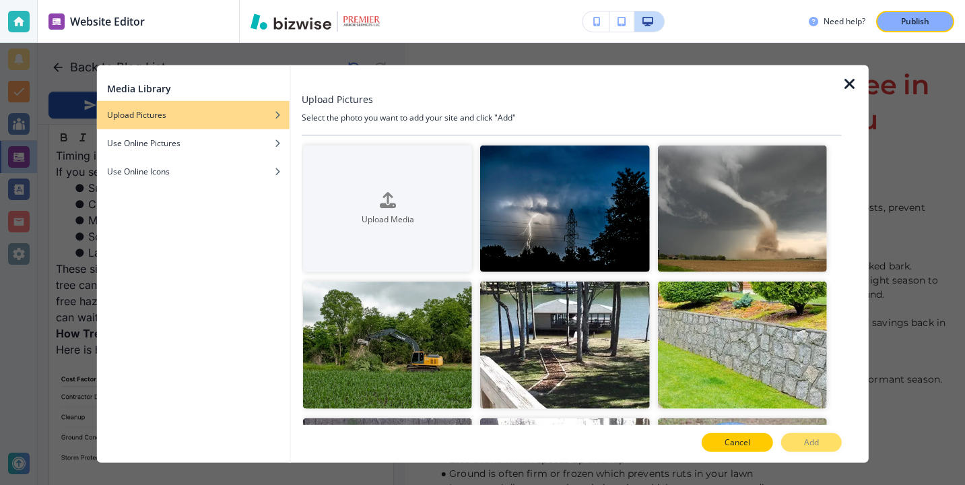
scroll to position [894, 0]
click at [760, 450] on button "Cancel" at bounding box center [737, 442] width 71 height 19
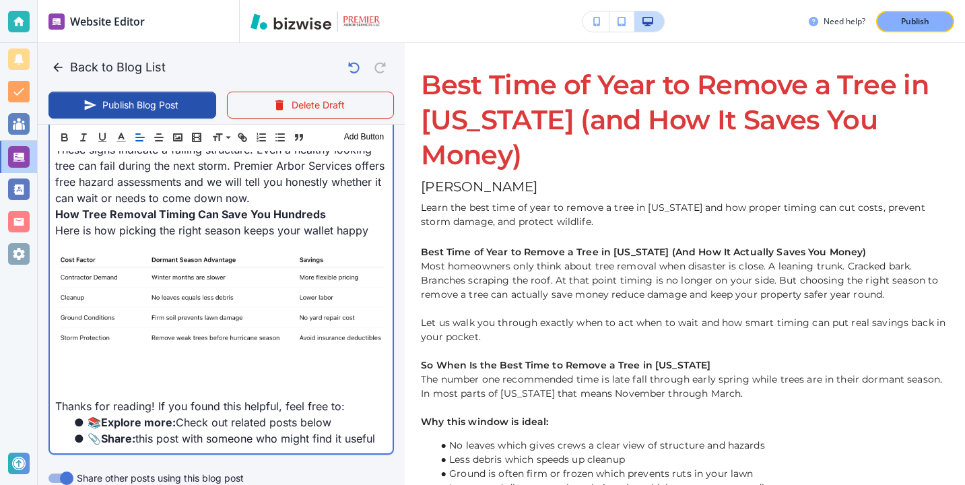
scroll to position [1015, 0]
click at [275, 386] on p at bounding box center [219, 389] width 329 height 16
click at [125, 357] on p at bounding box center [219, 357] width 329 height 16
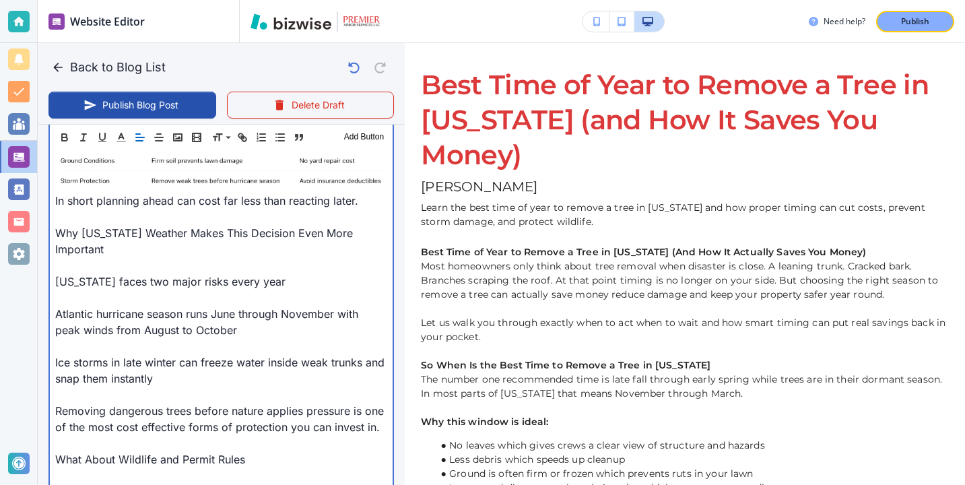
scroll to position [1117, 0]
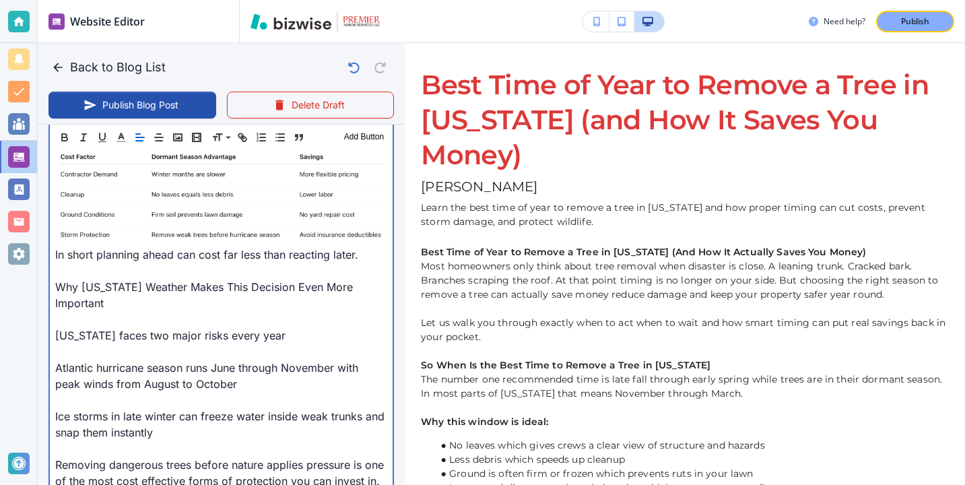
click at [129, 255] on p "In short planning ahead can cost far less than reacting later." at bounding box center [219, 254] width 329 height 16
click at [124, 276] on p at bounding box center [219, 271] width 329 height 16
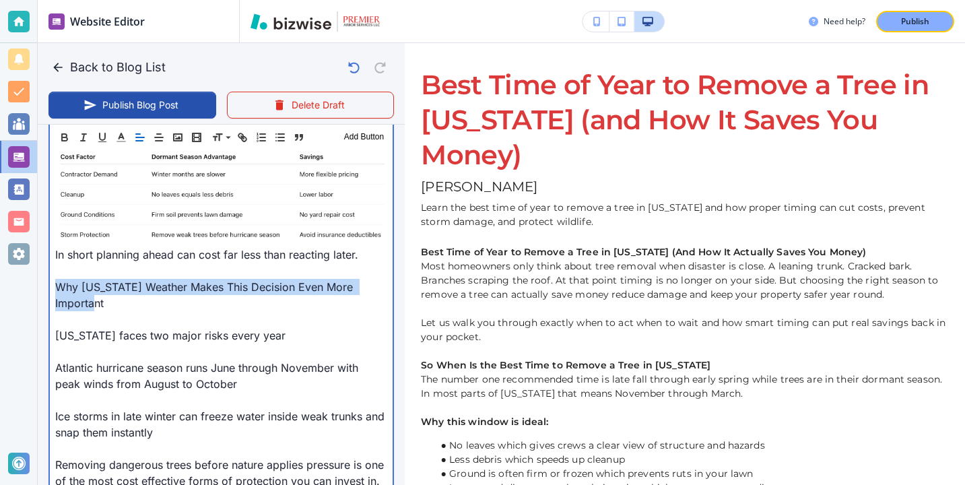
scroll to position [0, 73]
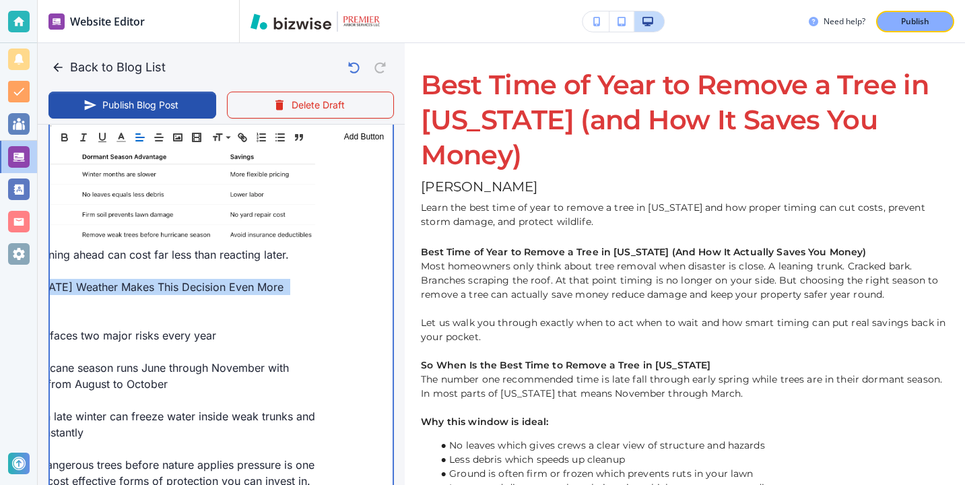
drag, startPoint x: 54, startPoint y: 283, endPoint x: 434, endPoint y: 284, distance: 380.5
click at [964, 285] on div "Back to Blog List Publish Blog Post Delete Draft Your Blog is automatically sav…" at bounding box center [965, 242] width 0 height 485
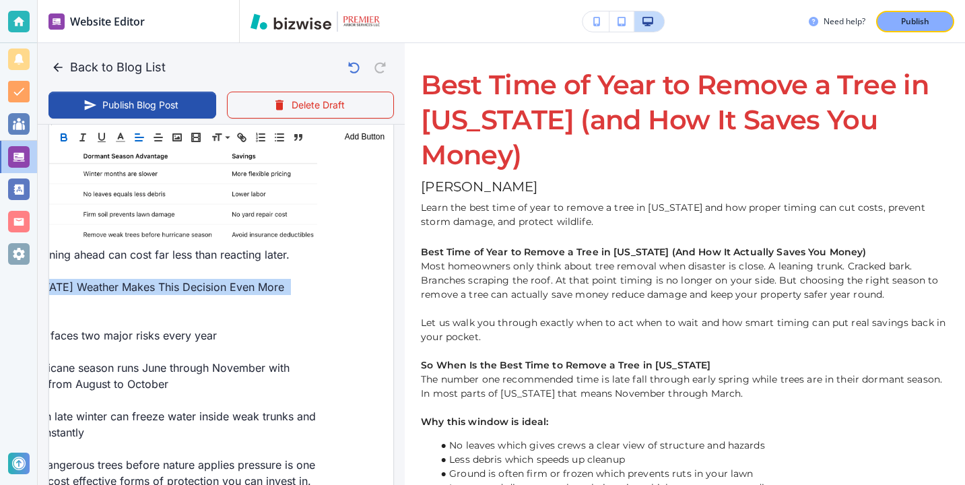
scroll to position [0, 72]
click at [65, 140] on icon "button" at bounding box center [63, 138] width 5 height 3
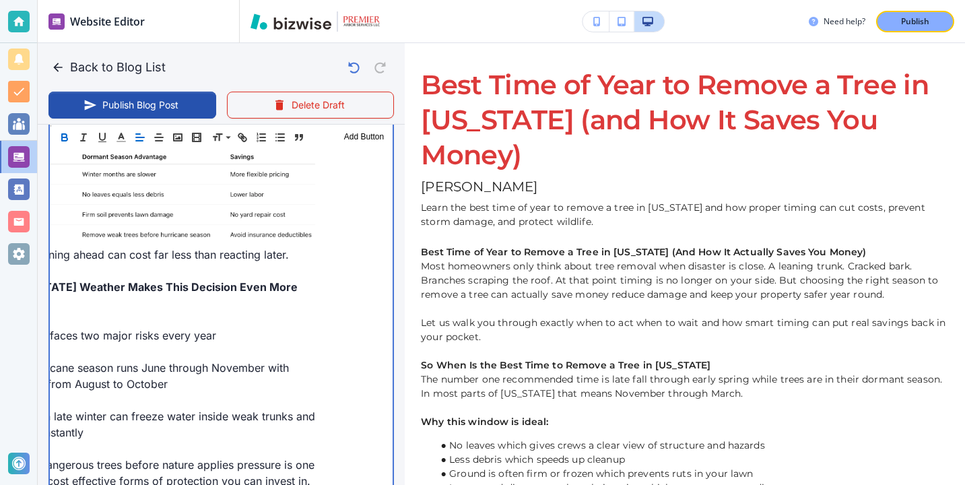
scroll to position [0, 0]
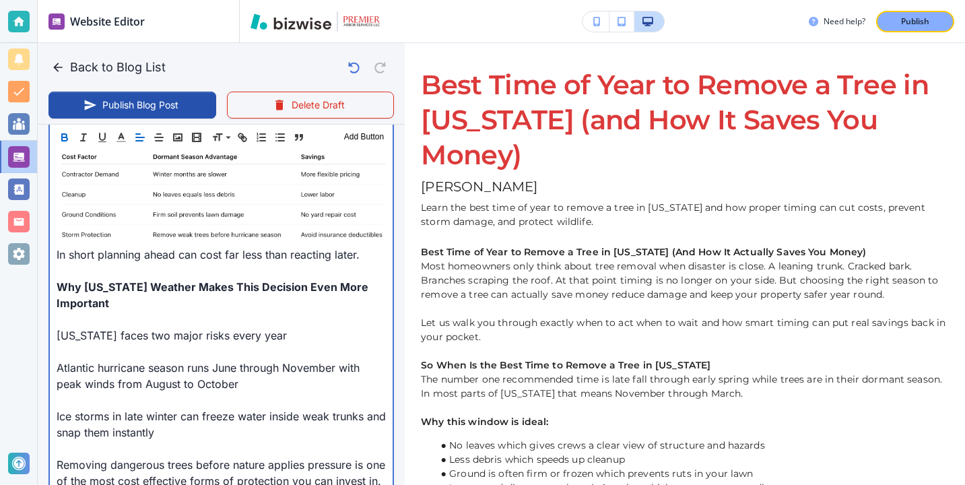
click at [184, 353] on p at bounding box center [221, 351] width 329 height 16
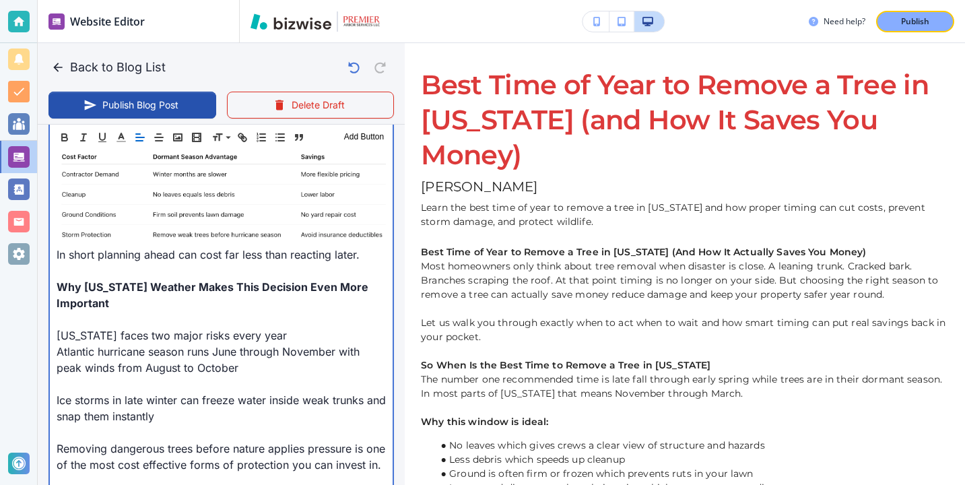
click at [156, 378] on p at bounding box center [221, 384] width 329 height 16
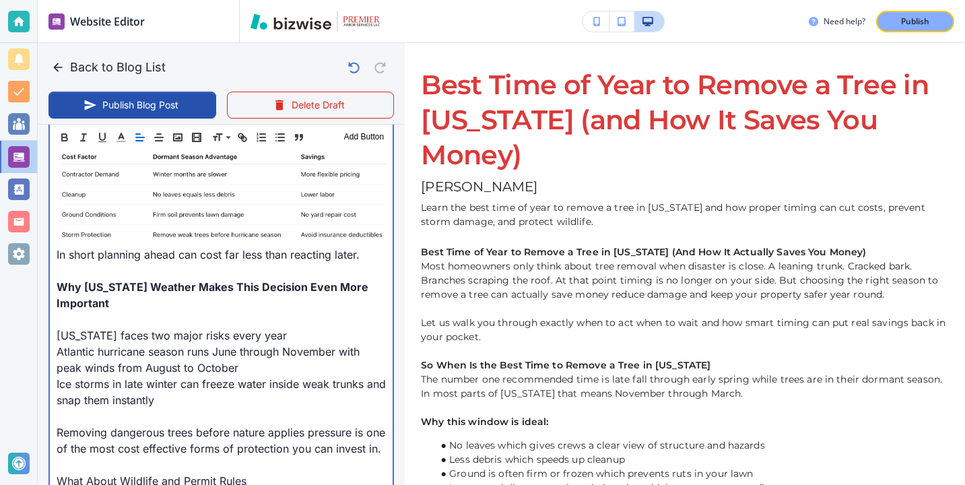
scroll to position [1126, 0]
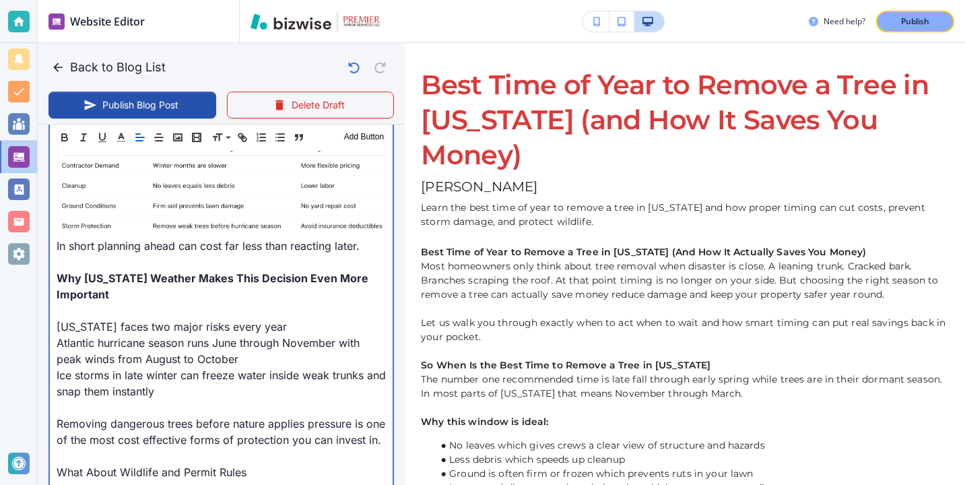
click at [141, 404] on p at bounding box center [221, 407] width 329 height 16
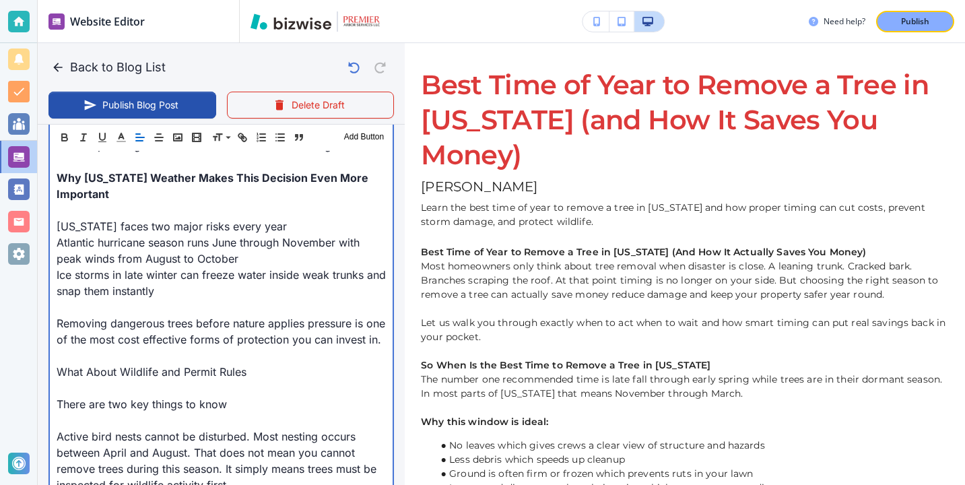
scroll to position [1228, 0]
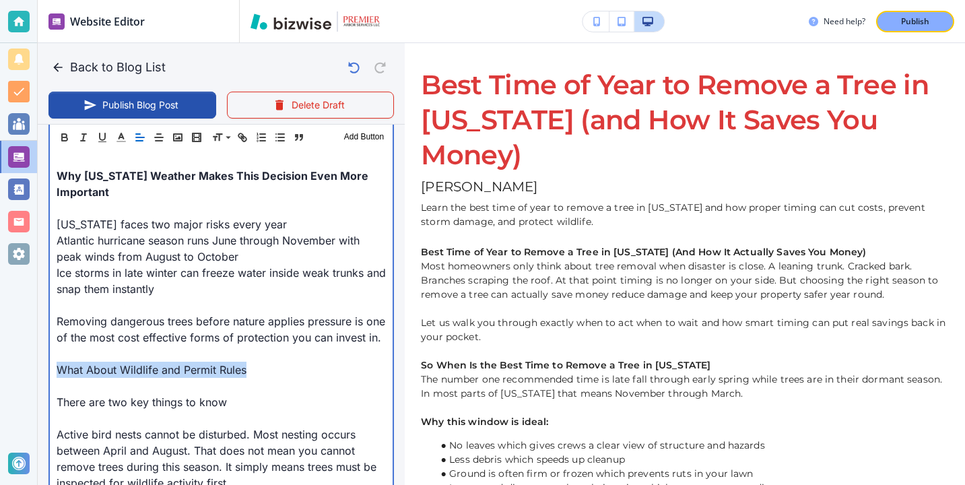
drag, startPoint x: 255, startPoint y: 368, endPoint x: 46, endPoint y: 364, distance: 208.8
click at [46, 364] on div "Blog Content Header 1 Header 2 Header 3 Body Text Add Button Best Time of Year …" at bounding box center [221, 21] width 367 height 1397
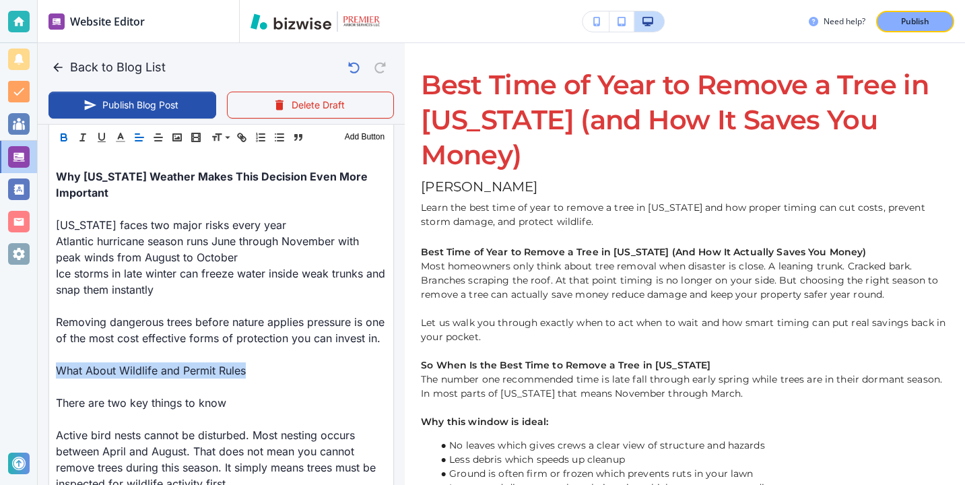
click at [59, 129] on button "button" at bounding box center [64, 137] width 19 height 16
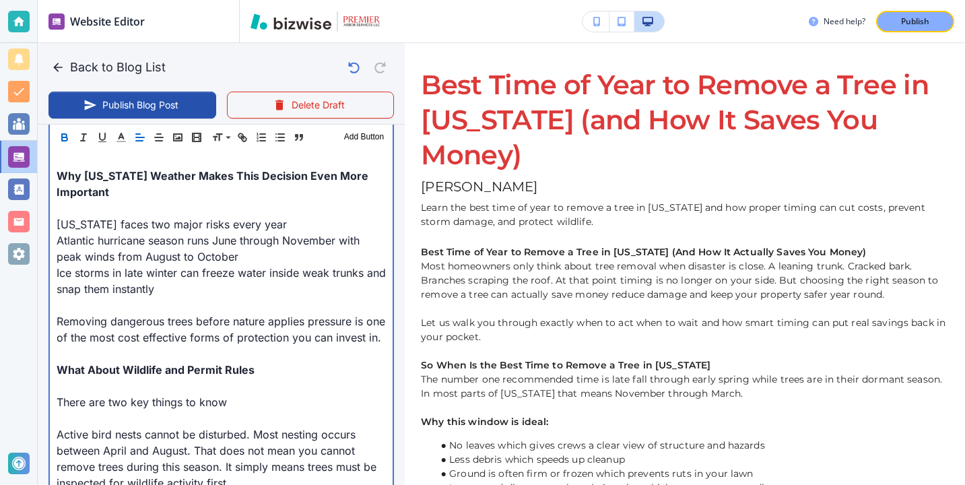
click at [124, 431] on p "Active bird nests cannot be disturbed. Most nesting occurs between April and Au…" at bounding box center [221, 458] width 329 height 65
click at [124, 428] on p "Active bird nests cannot be disturbed. Most nesting occurs between April and Au…" at bounding box center [221, 458] width 329 height 65
click at [95, 391] on p at bounding box center [221, 386] width 329 height 16
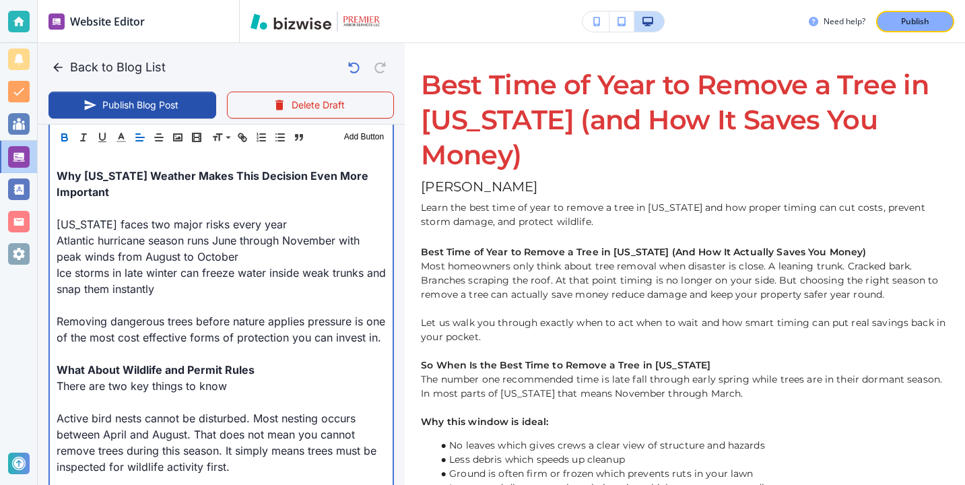
click at [87, 399] on p at bounding box center [221, 402] width 329 height 16
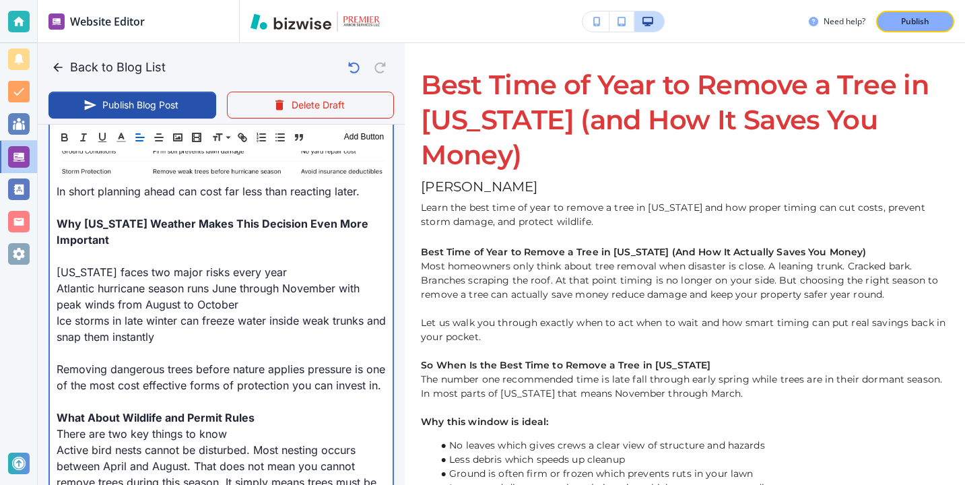
scroll to position [1181, 0]
click at [182, 253] on p at bounding box center [221, 255] width 329 height 16
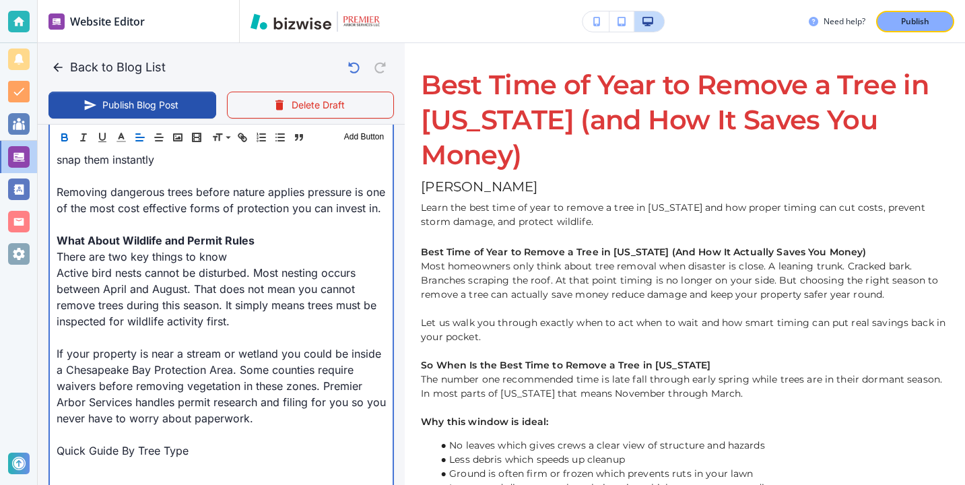
scroll to position [1487, 0]
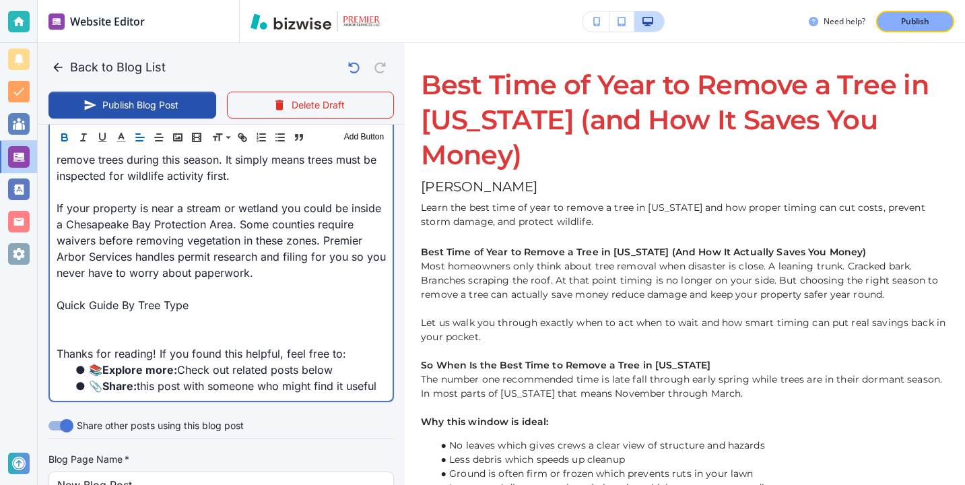
click at [218, 302] on p "Quick Guide By Tree Type" at bounding box center [221, 305] width 329 height 16
click at [152, 326] on p at bounding box center [221, 321] width 329 height 16
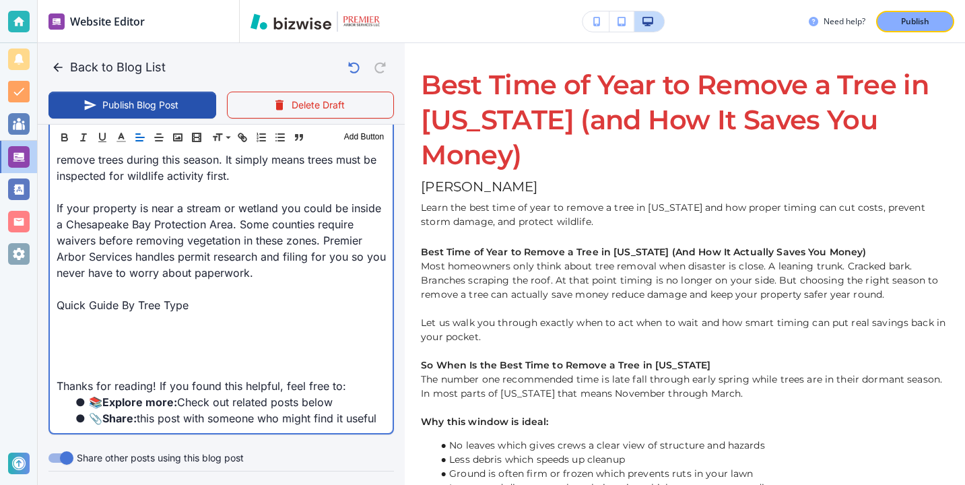
click at [131, 333] on p at bounding box center [221, 337] width 329 height 16
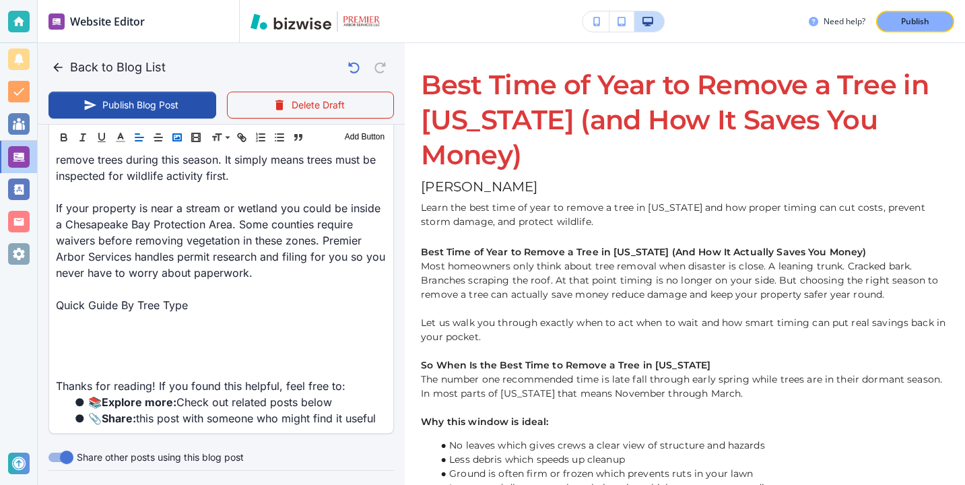
click at [174, 139] on icon "button" at bounding box center [177, 137] width 12 height 12
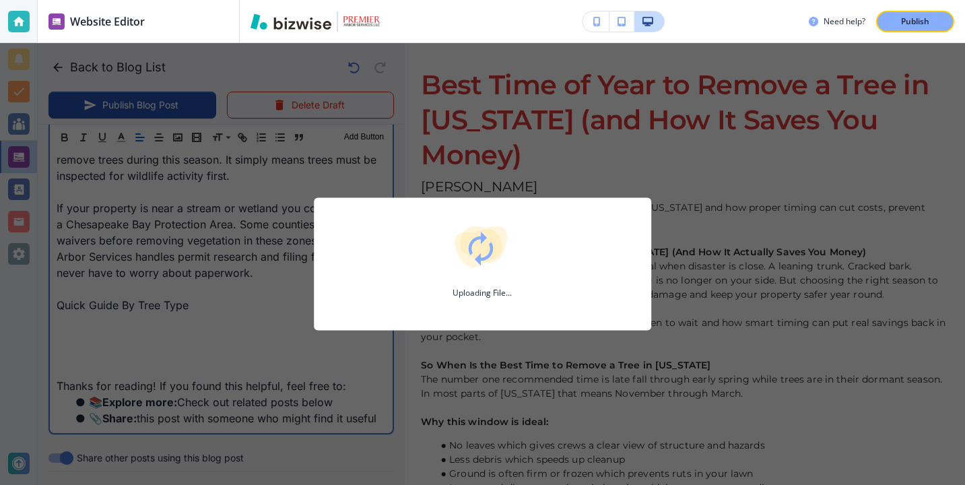
type input "[DATE] 02:54 PM"
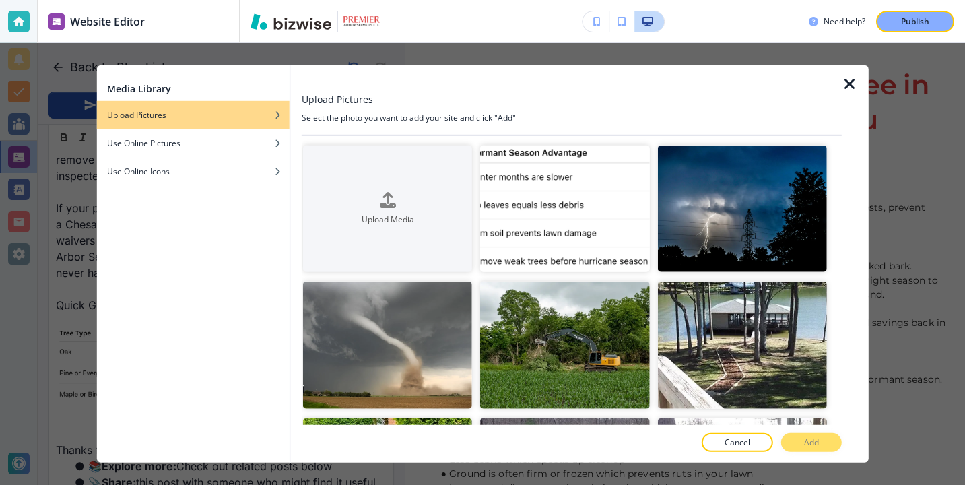
click at [852, 86] on icon "button" at bounding box center [850, 84] width 16 height 16
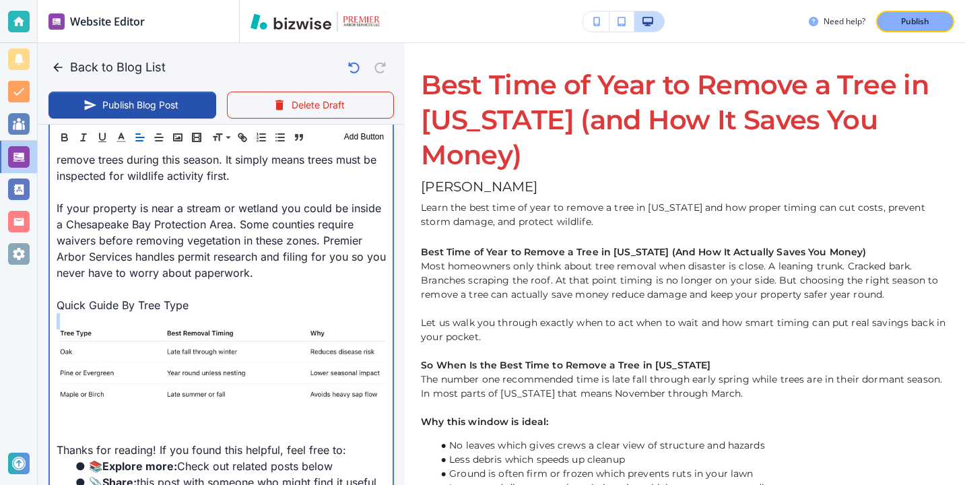
drag, startPoint x: 222, startPoint y: 316, endPoint x: 207, endPoint y: 312, distance: 14.7
click at [192, 302] on p "Quick Guide By Tree Type" at bounding box center [221, 305] width 329 height 16
click at [154, 301] on p "Quick Guide By Tree Type" at bounding box center [221, 305] width 329 height 16
click at [93, 302] on p "Quick Guide By Tree Type" at bounding box center [221, 305] width 329 height 16
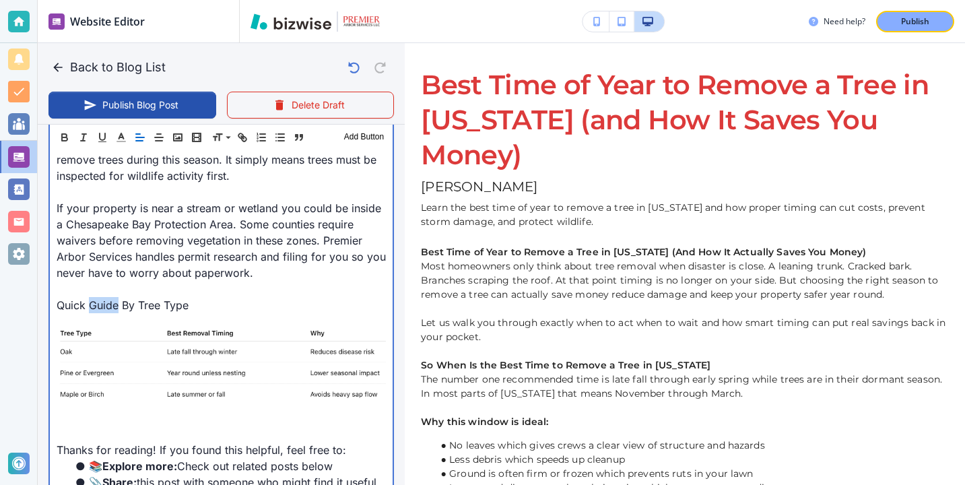
click at [93, 302] on p "Quick Guide By Tree Type" at bounding box center [221, 305] width 329 height 16
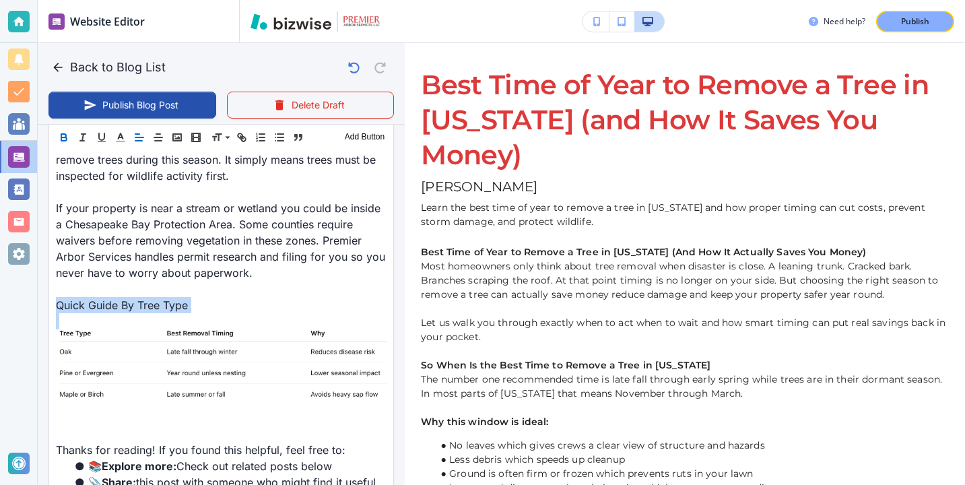
click at [62, 134] on icon "button" at bounding box center [63, 135] width 5 height 3
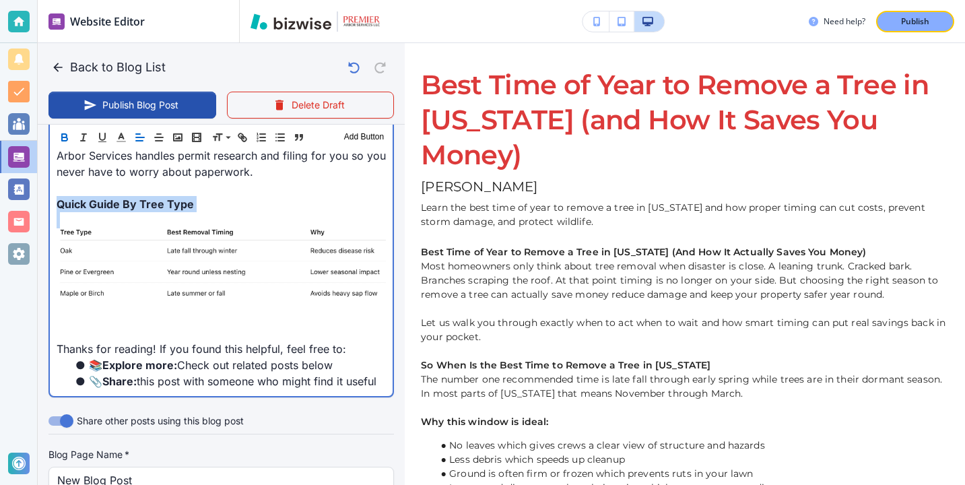
scroll to position [1602, 0]
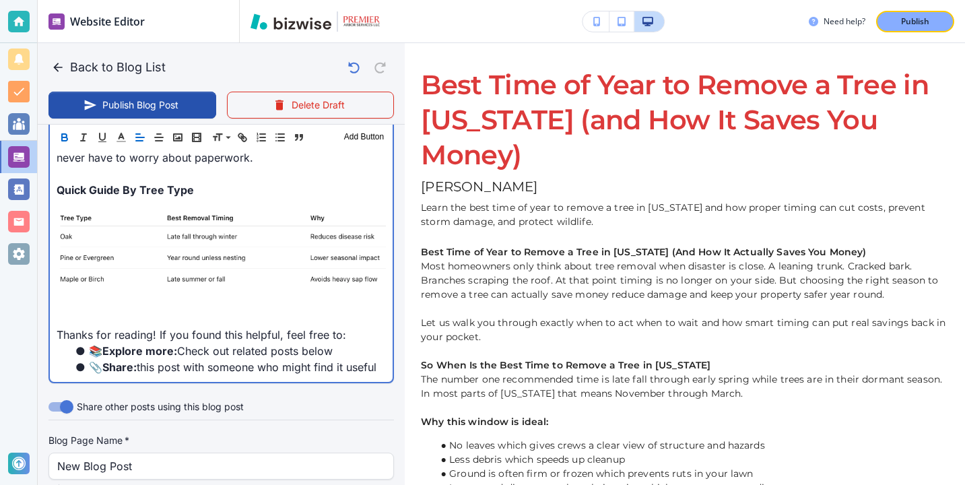
click at [96, 316] on p at bounding box center [221, 318] width 329 height 16
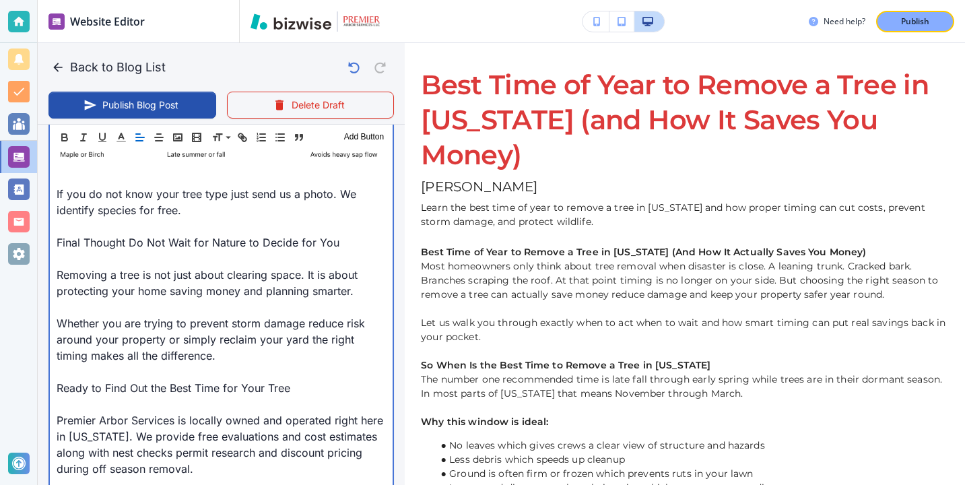
scroll to position [1722, 0]
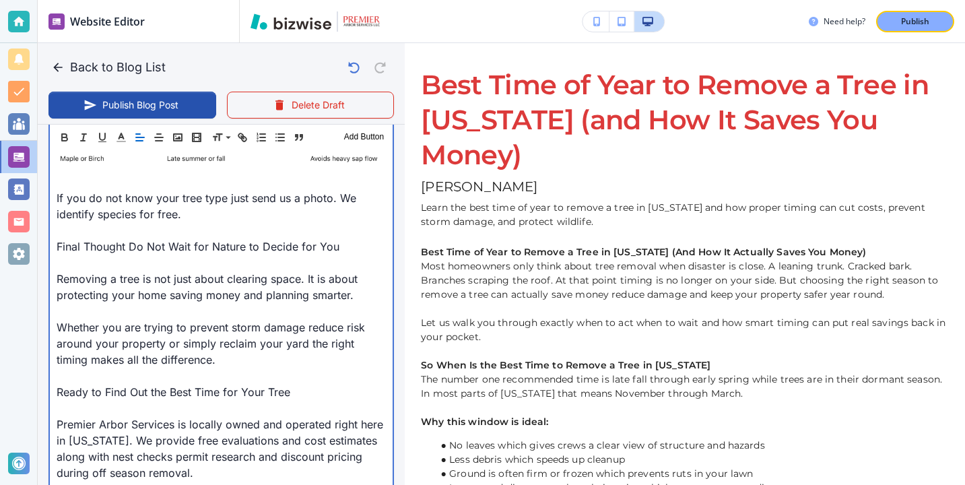
click at [125, 403] on p at bounding box center [221, 408] width 329 height 16
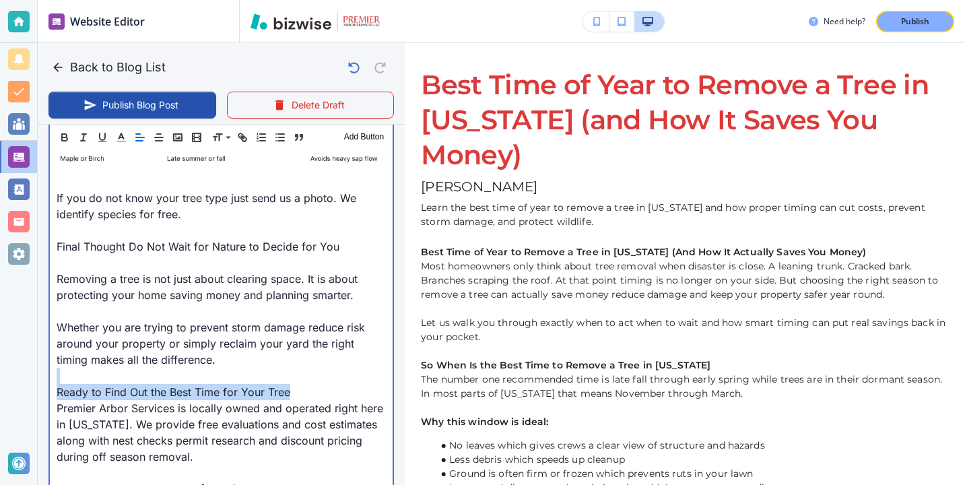
drag, startPoint x: 289, startPoint y: 393, endPoint x: -5, endPoint y: 384, distance: 293.7
click at [0, 0] on html "Website Editor Pages Edit, add, and delete pages or manage your page order Upda…" at bounding box center [482, 0] width 965 height 0
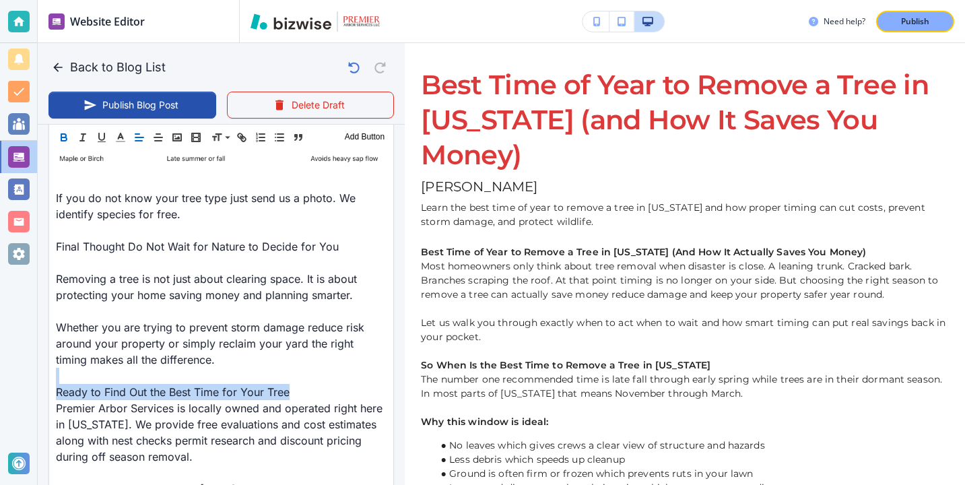
click at [69, 140] on icon "button" at bounding box center [64, 137] width 12 height 12
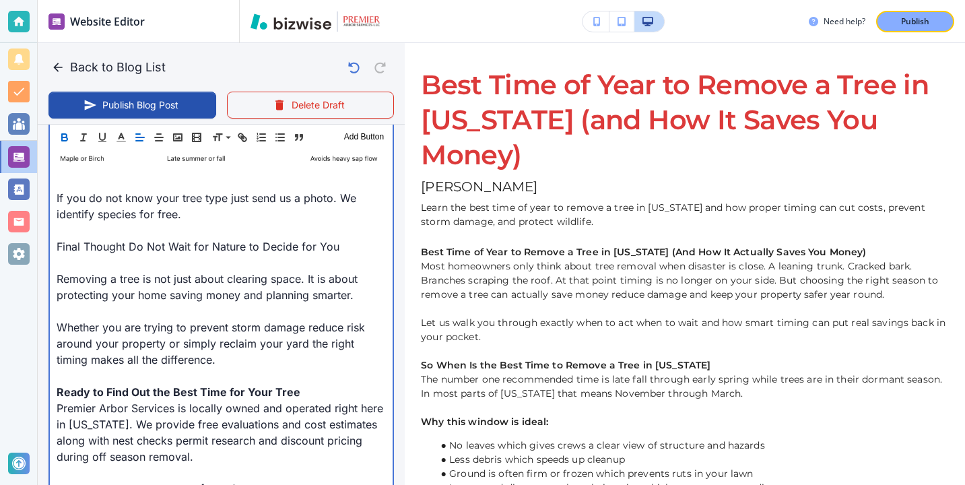
click at [151, 265] on p at bounding box center [221, 263] width 329 height 16
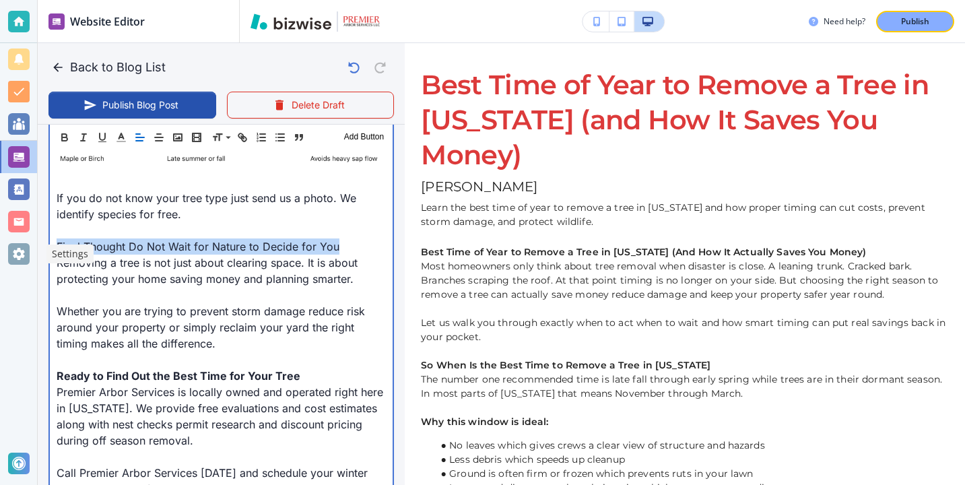
drag, startPoint x: 349, startPoint y: 246, endPoint x: 27, endPoint y: 244, distance: 322.6
click at [30, 243] on div "Website Editor Pages Edit, add, and delete pages or manage your page order Upda…" at bounding box center [482, 242] width 965 height 485
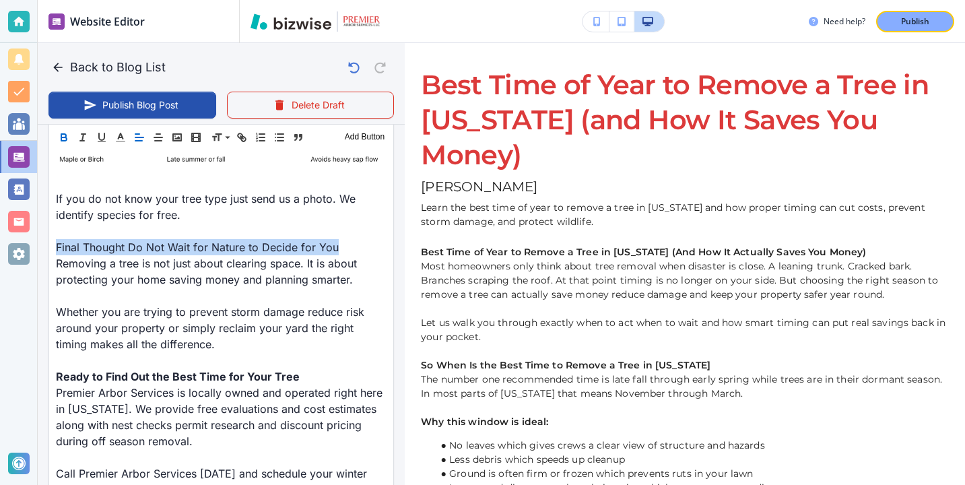
click at [61, 130] on button "button" at bounding box center [64, 137] width 19 height 16
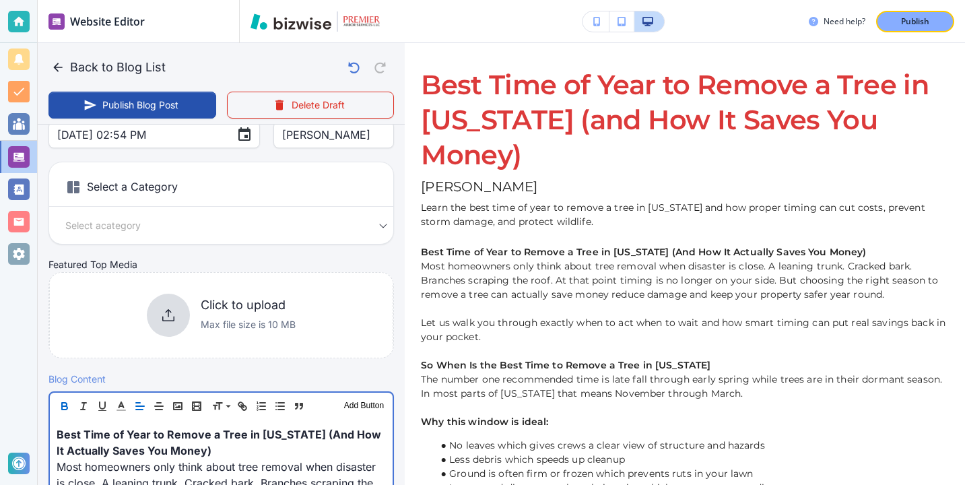
scroll to position [193, 0]
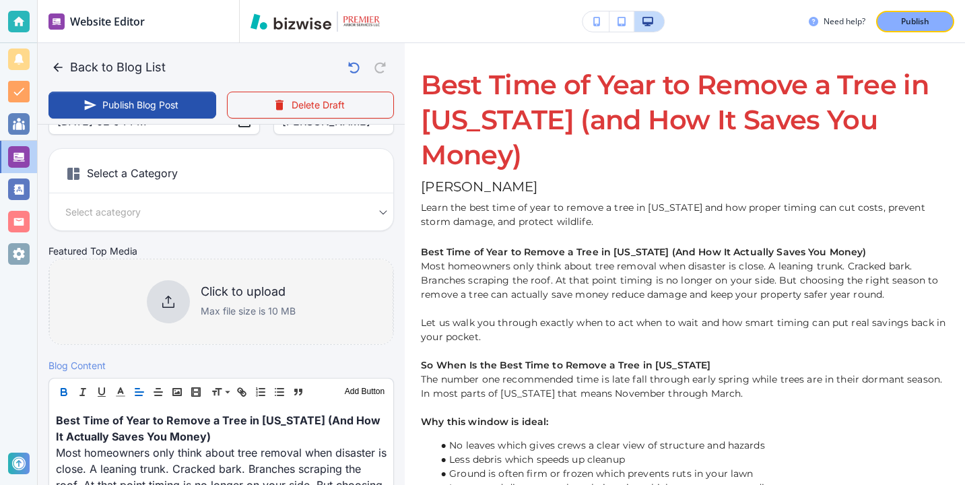
click at [264, 307] on p "Max file size is 10 MB" at bounding box center [248, 311] width 95 height 15
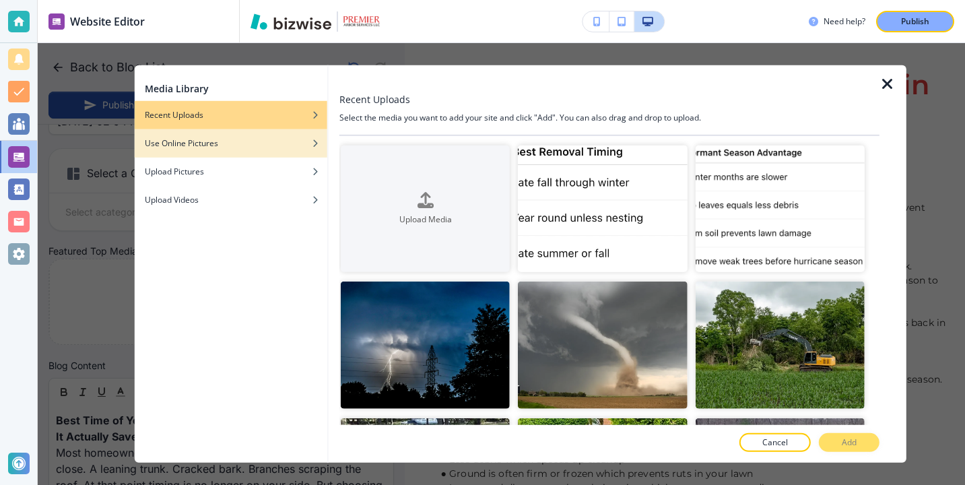
click at [277, 149] on div "button" at bounding box center [230, 153] width 193 height 8
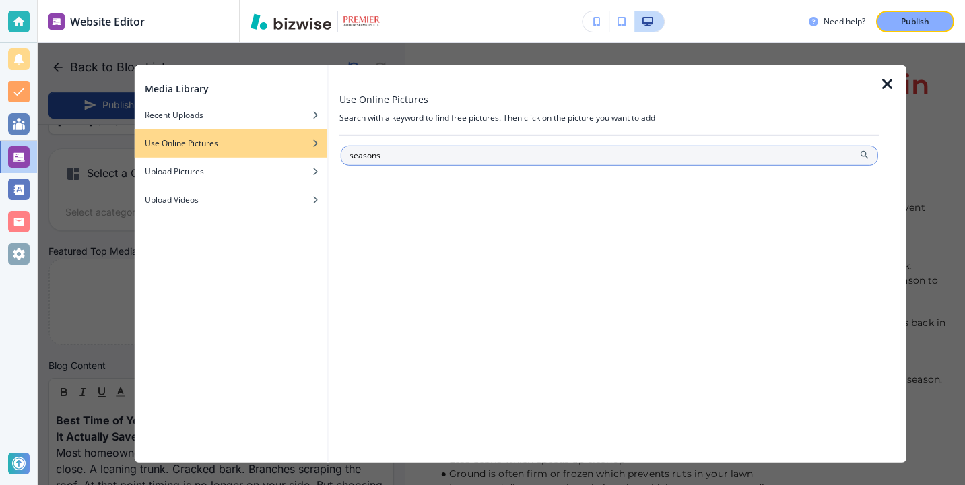
type input "seasons"
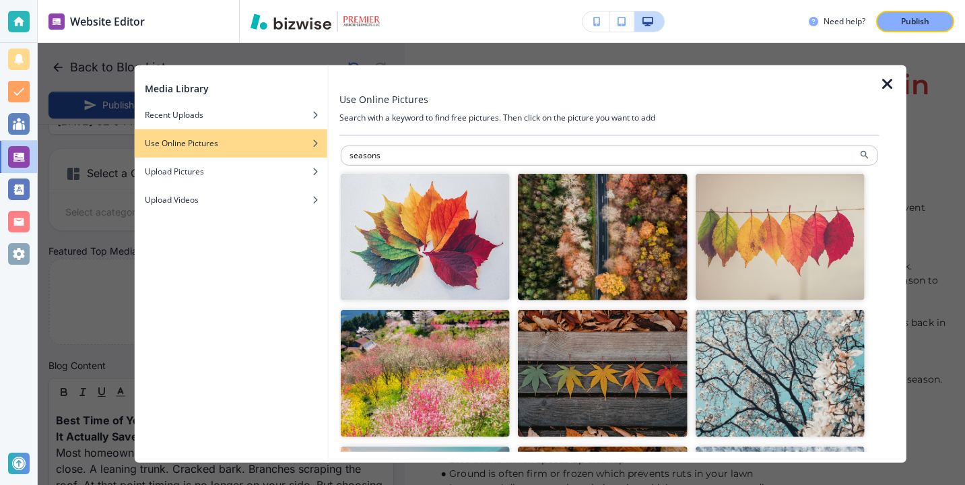
click at [471, 244] on img "button" at bounding box center [425, 237] width 169 height 127
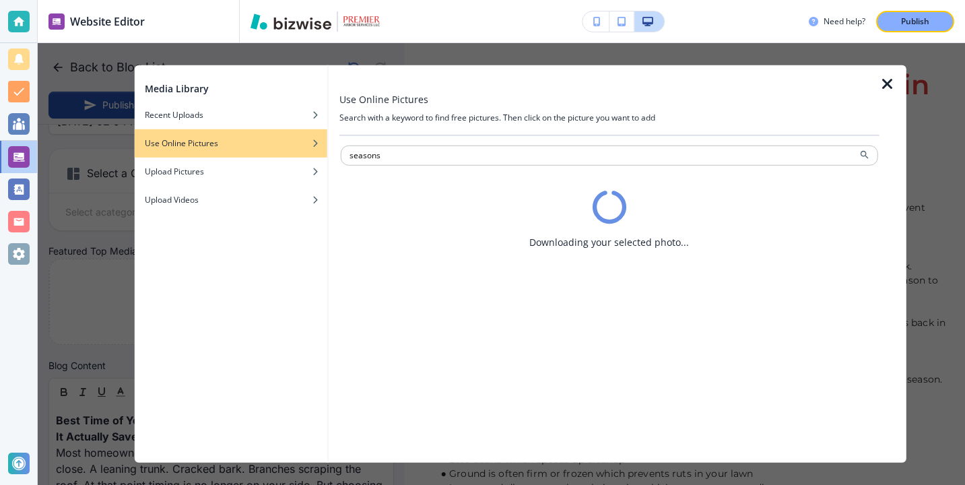
type input "[DATE] 02:55 PM"
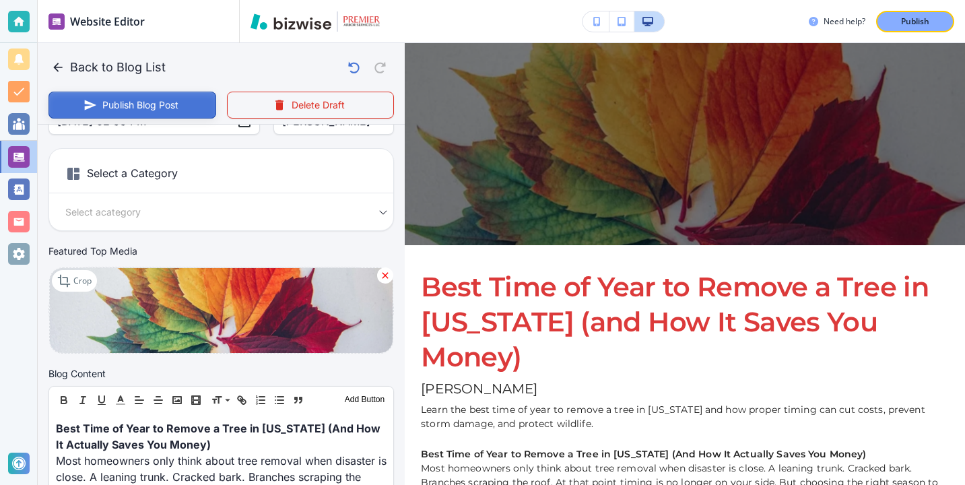
click at [182, 104] on button "Publish Blog Post" at bounding box center [132, 105] width 168 height 27
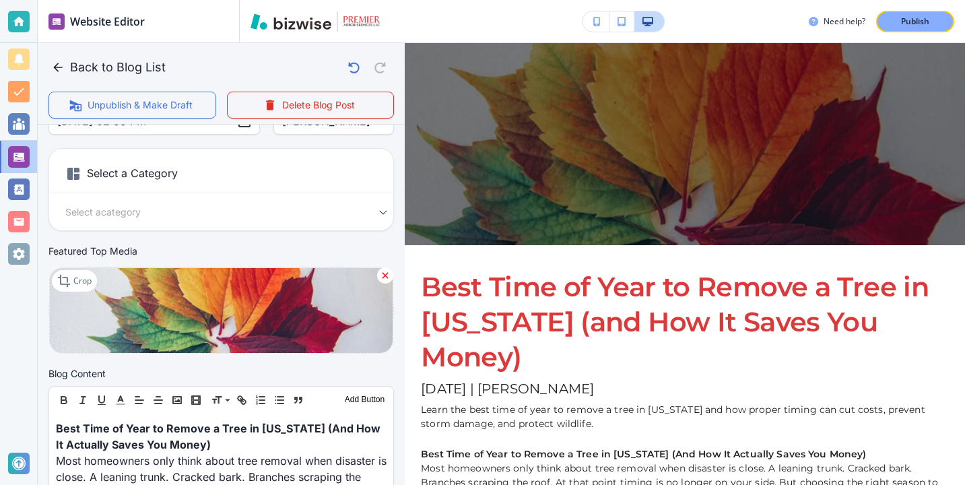
click at [906, 15] on p "Publish" at bounding box center [915, 21] width 28 height 12
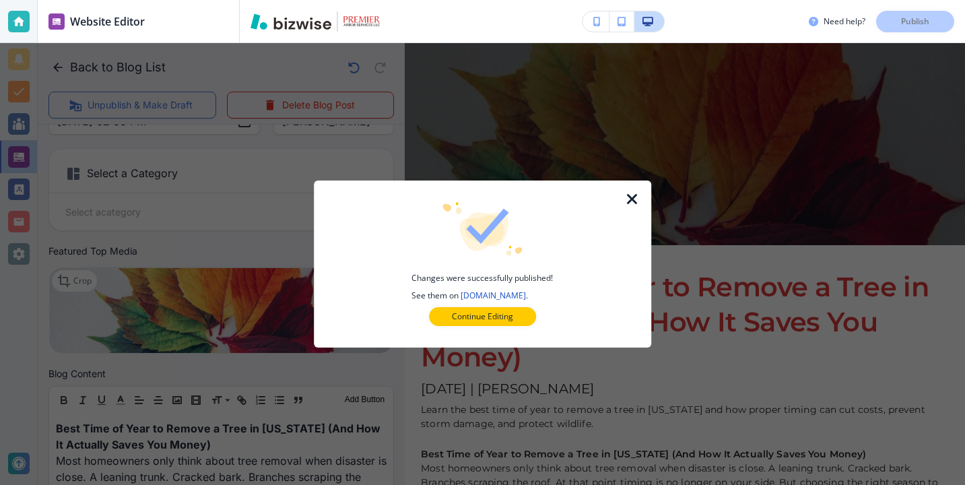
click at [438, 314] on button "Continue Editing" at bounding box center [482, 316] width 107 height 19
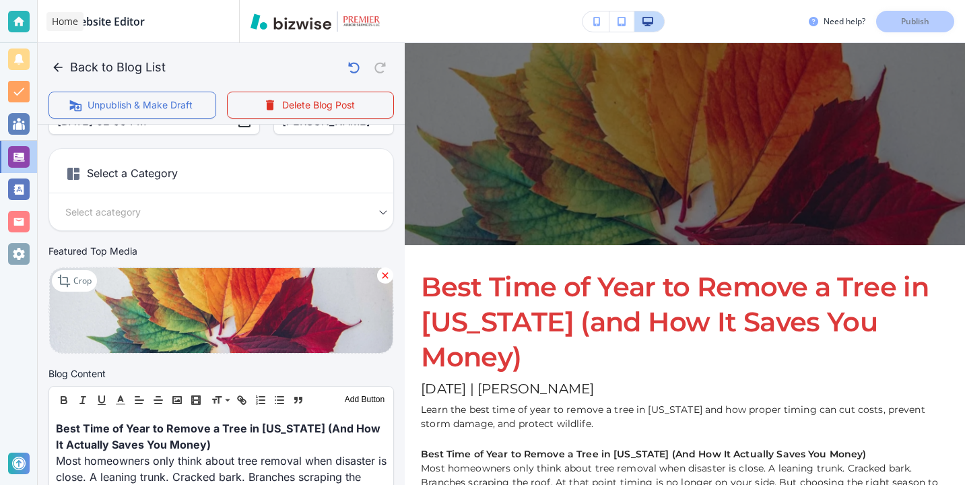
drag, startPoint x: 12, startPoint y: 31, endPoint x: 34, endPoint y: 31, distance: 22.2
click at [12, 31] on div at bounding box center [19, 22] width 22 height 22
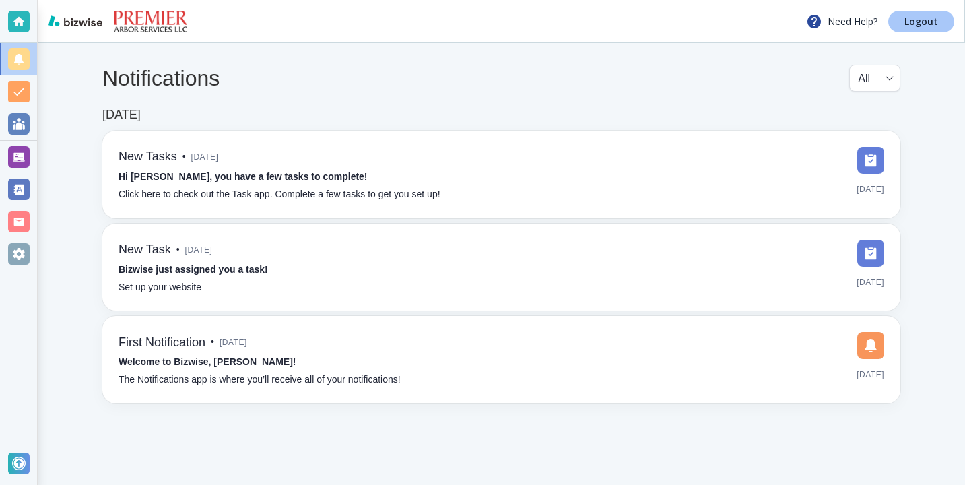
click at [907, 25] on p "Logout" at bounding box center [921, 21] width 34 height 9
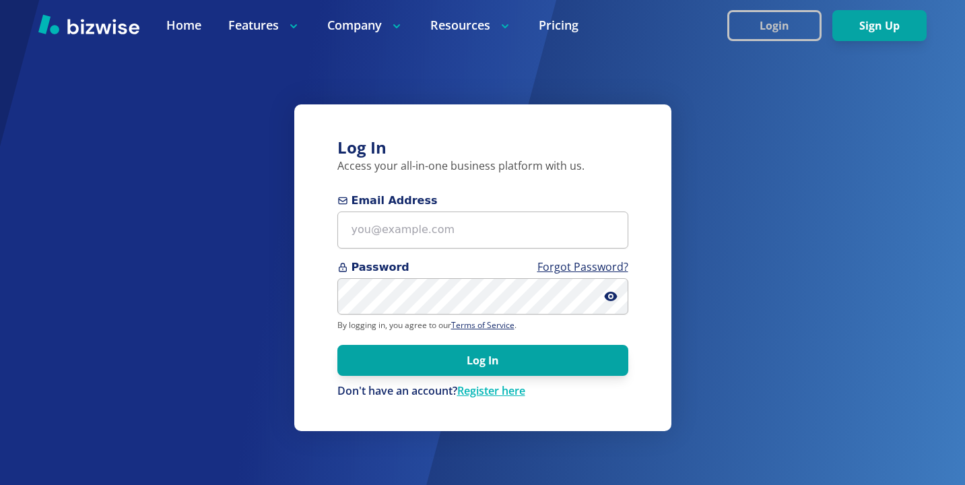
click at [768, 24] on button "Login" at bounding box center [774, 25] width 94 height 31
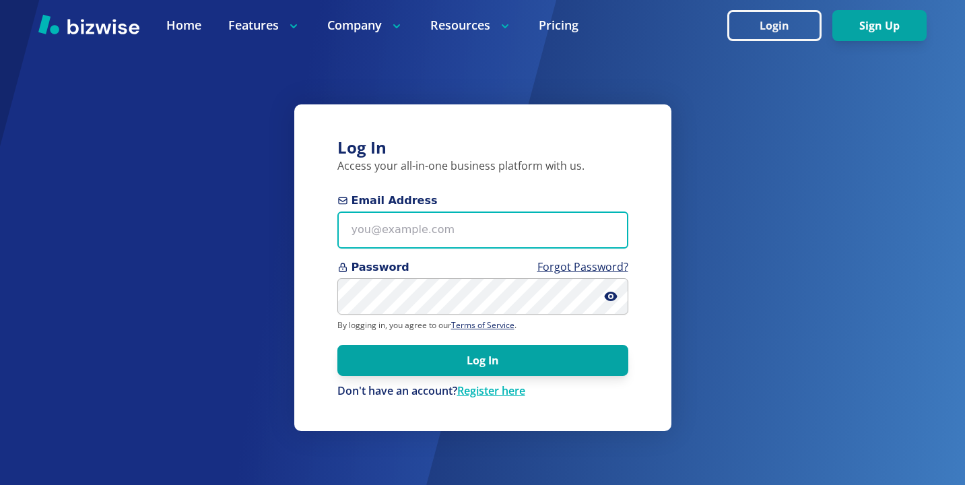
click at [470, 221] on input "Email Address" at bounding box center [482, 229] width 291 height 37
paste input "kennybanji22@gmail.com"
type input "kennybanji22@gmail.com"
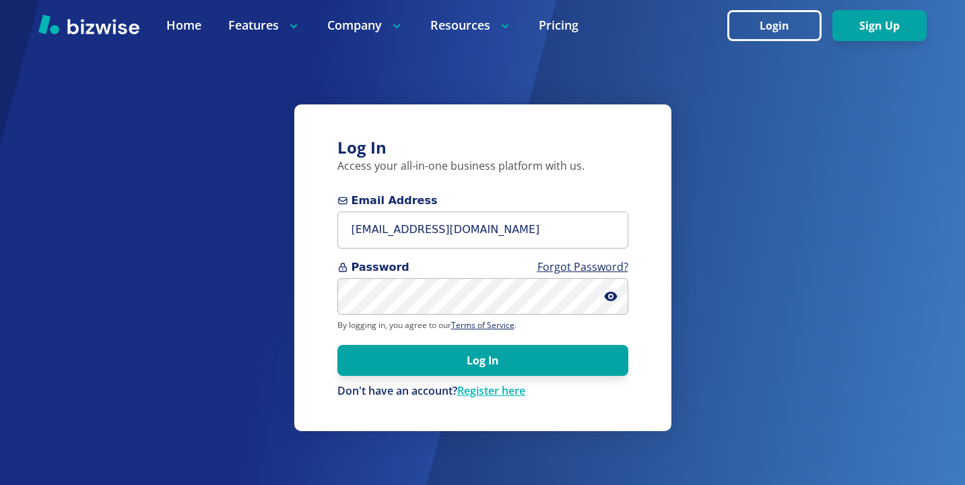
click at [336, 364] on div "Log In Access your all-in-one business platform with us. Email Address kennyban…" at bounding box center [482, 267] width 377 height 326
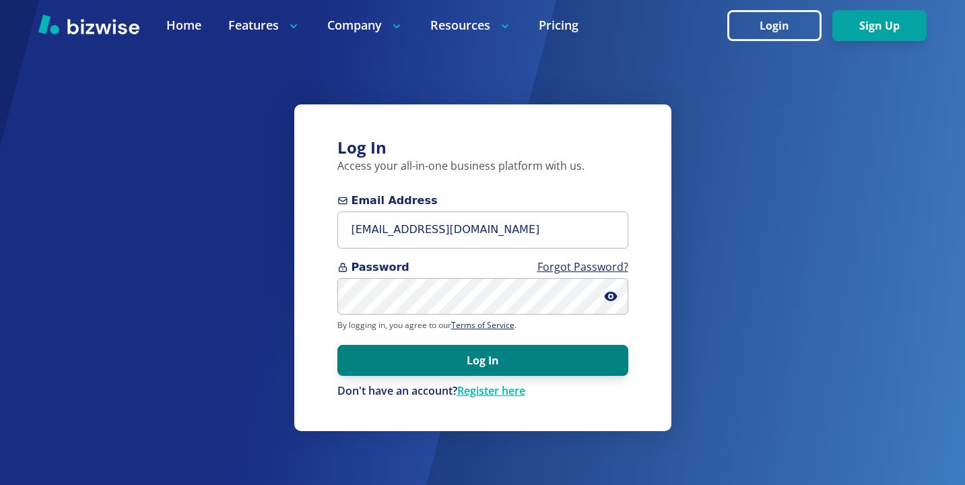
click at [347, 364] on button "Log In" at bounding box center [482, 360] width 291 height 31
